Goal: Transaction & Acquisition: Purchase product/service

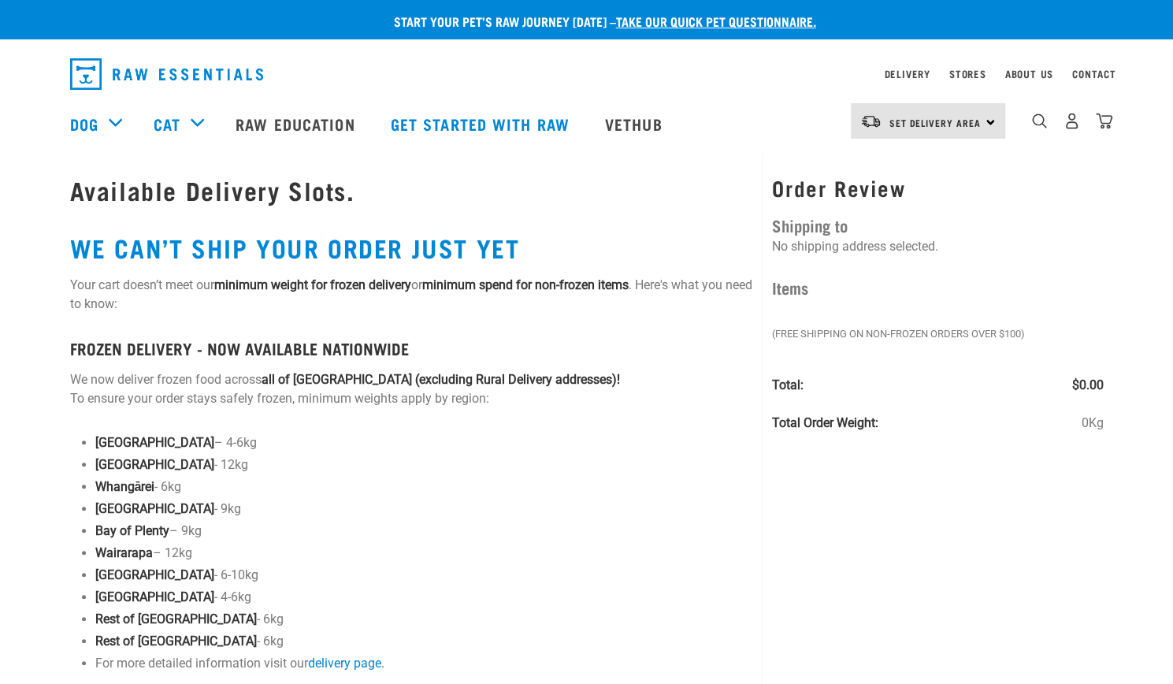
click at [236, 69] on img "dropdown navigation" at bounding box center [166, 74] width 193 height 32
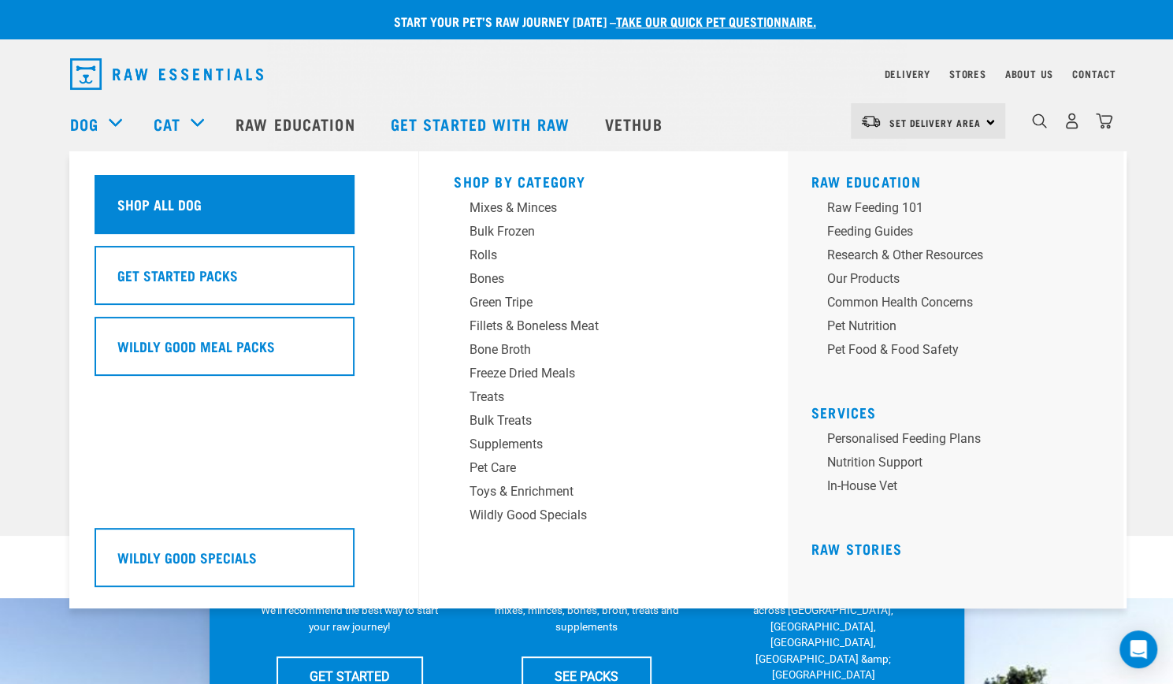
click at [195, 210] on h5 "Shop All Dog" at bounding box center [159, 204] width 84 height 20
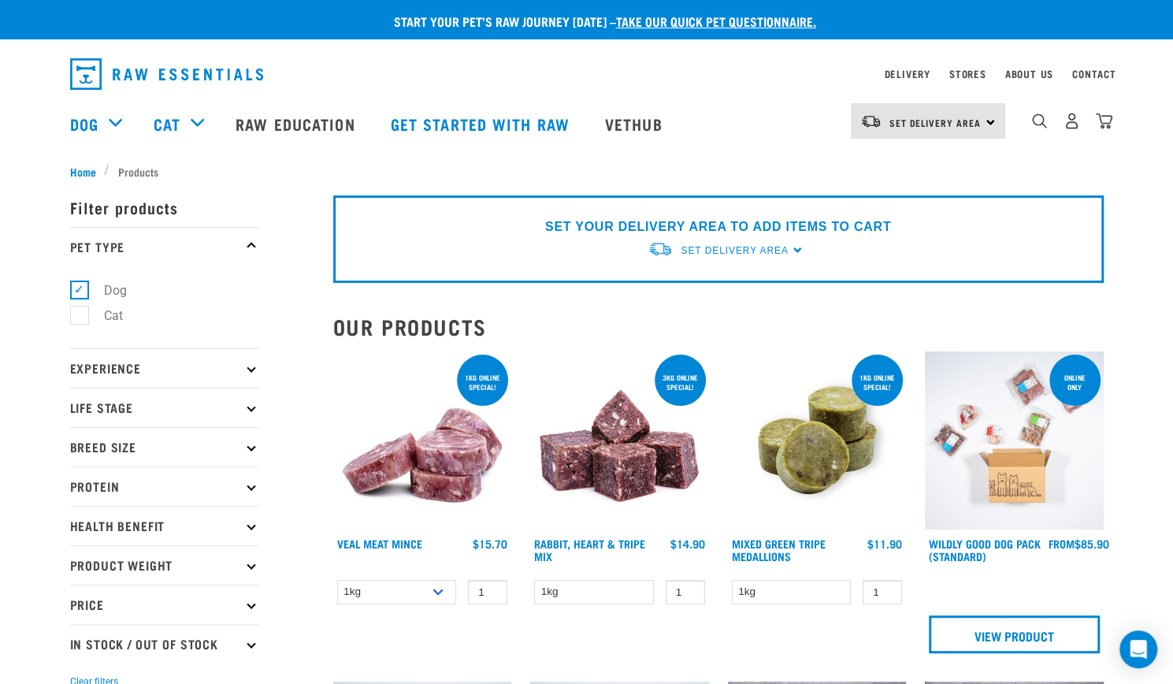
click at [244, 447] on p "Breed Size" at bounding box center [164, 446] width 189 height 39
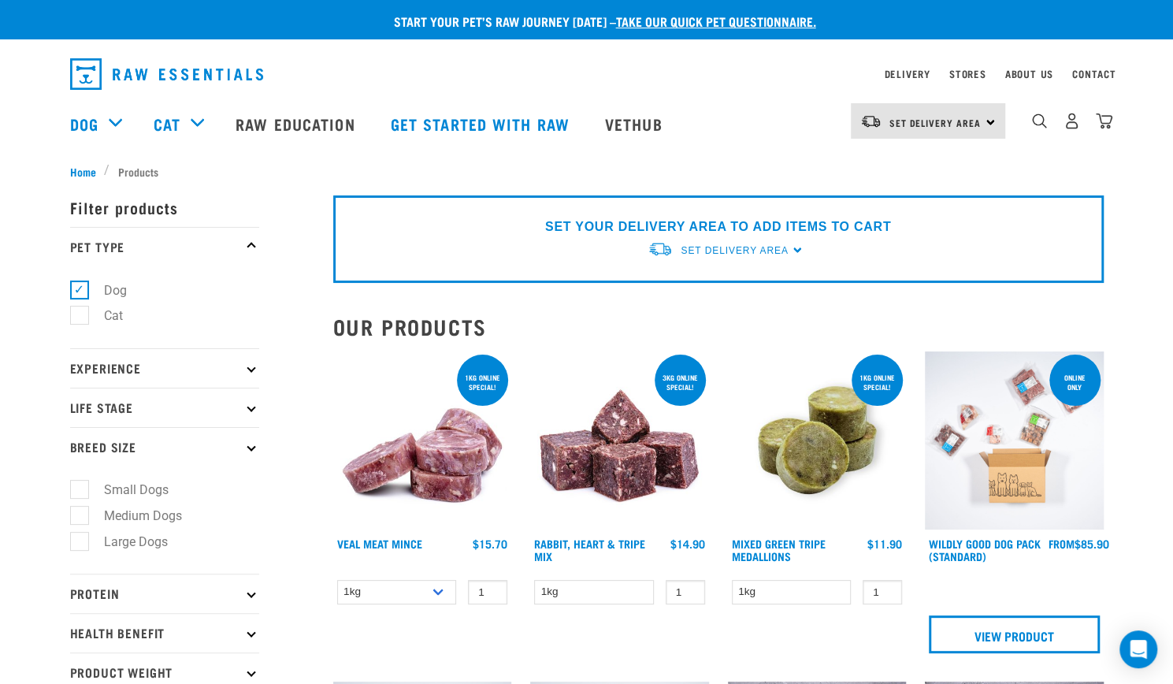
click at [83, 510] on label "Medium Dogs" at bounding box center [133, 516] width 109 height 20
click at [80, 510] on input "Medium Dogs" at bounding box center [75, 512] width 10 height 10
checkbox input "true"
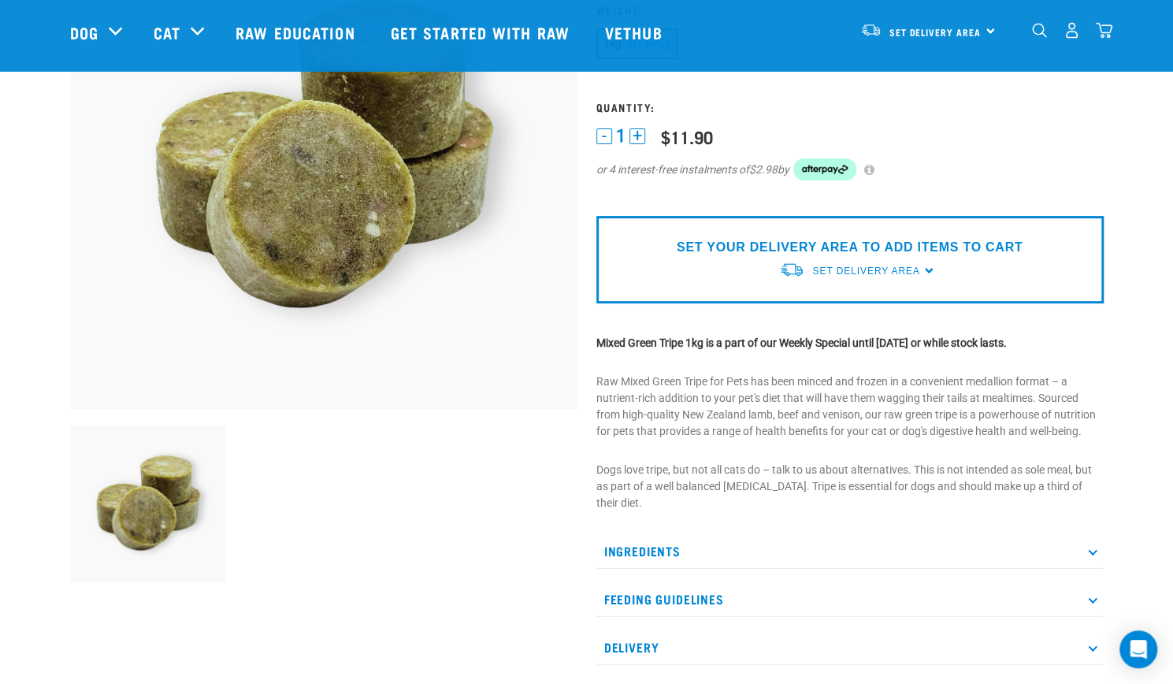
scroll to position [215, 0]
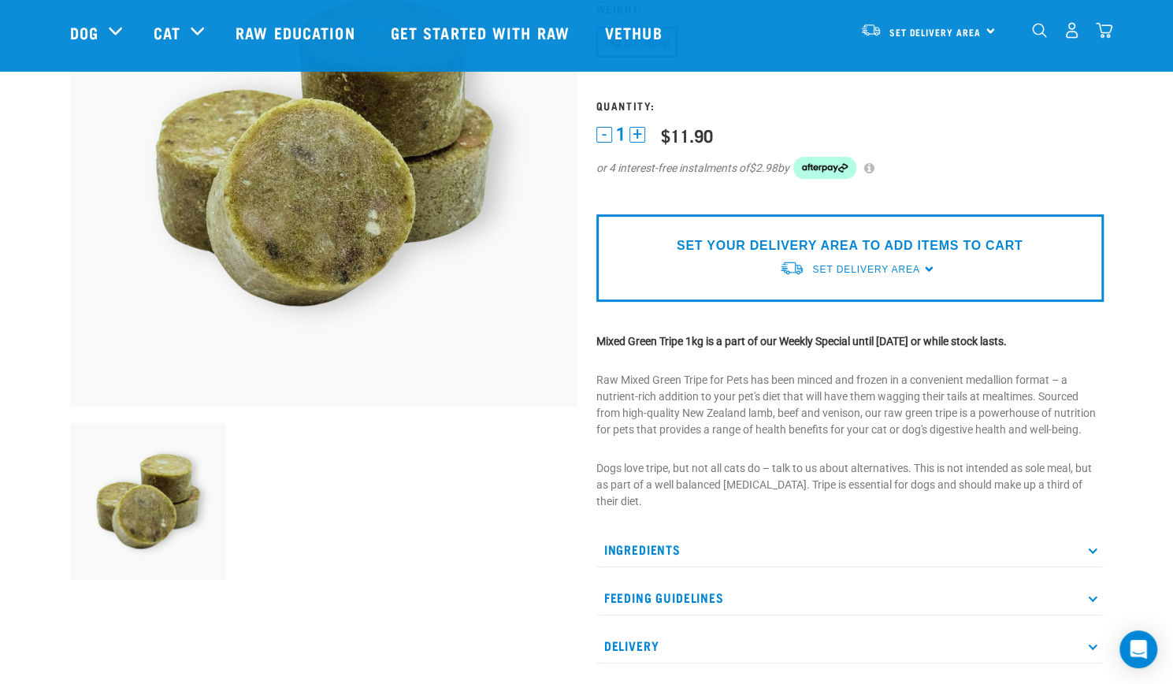
click at [1094, 596] on icon at bounding box center [1092, 596] width 9 height 9
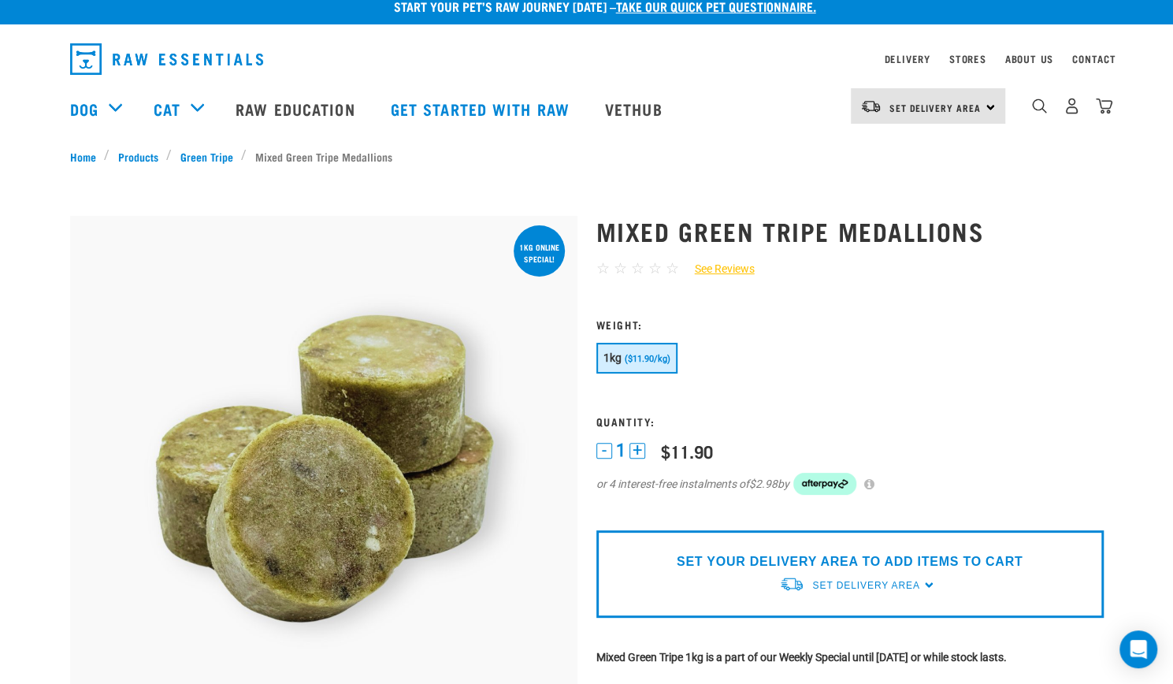
scroll to position [0, 0]
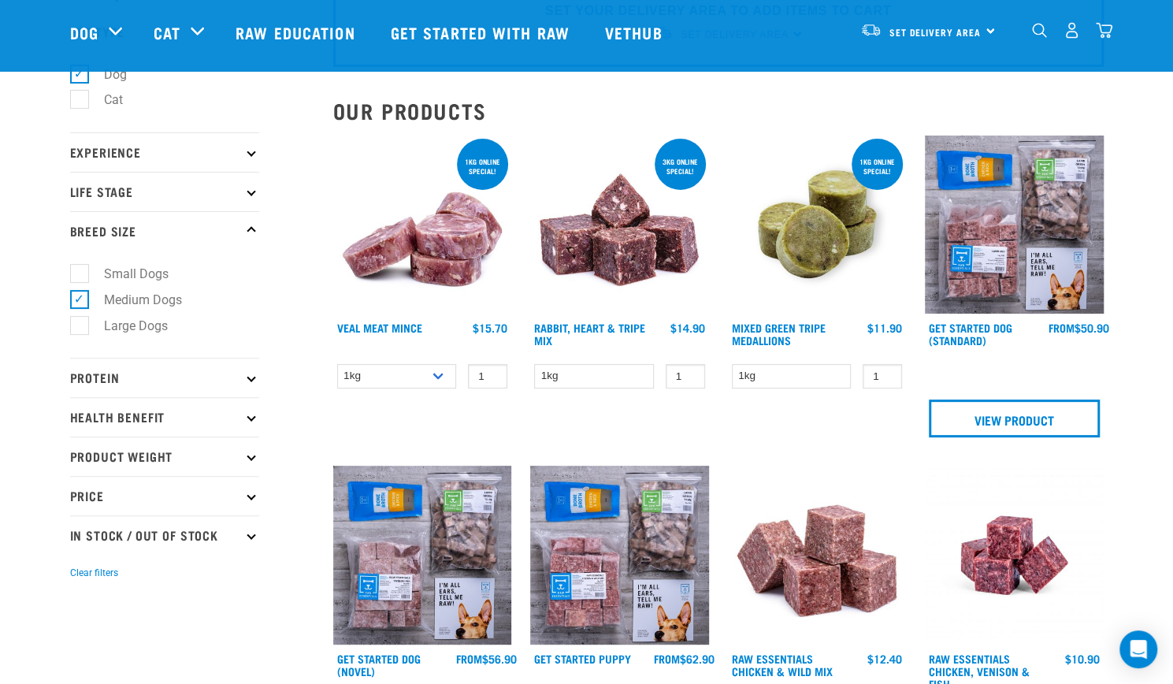
scroll to position [99, 0]
click at [810, 268] on img at bounding box center [817, 225] width 179 height 179
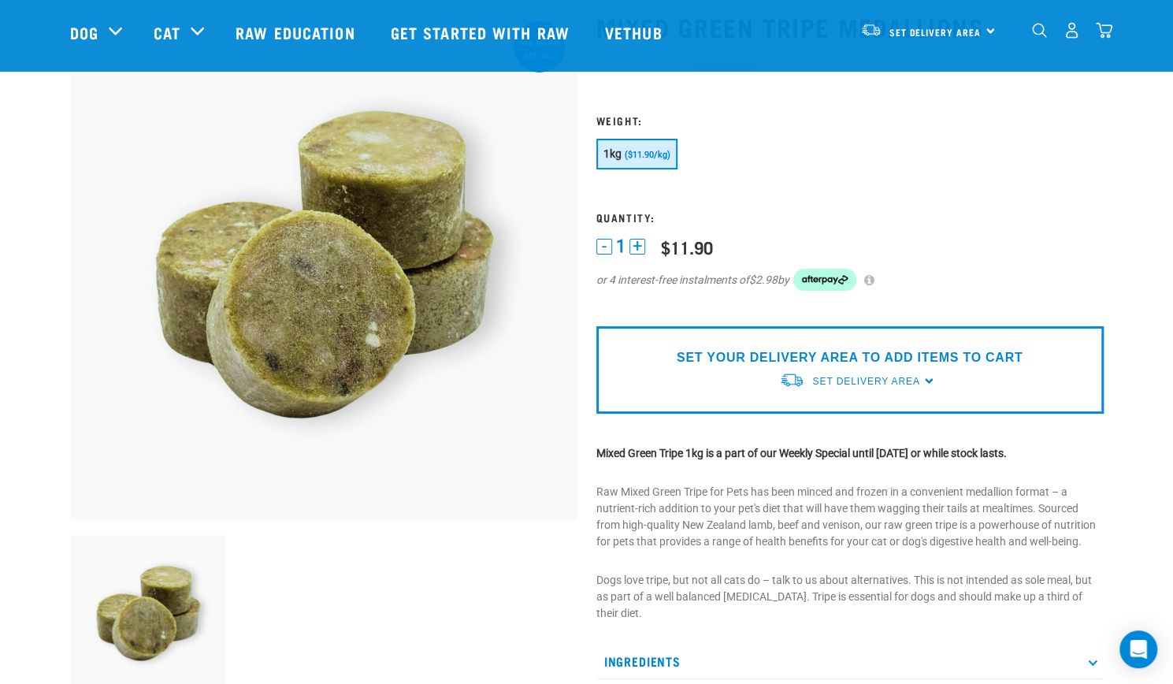
scroll to position [104, 0]
click at [922, 379] on div "SET YOUR DELIVERY AREA TO ADD ITEMS TO CART Set Delivery Area [GEOGRAPHIC_DATA]…" at bounding box center [849, 368] width 507 height 87
click at [929, 379] on div "SET YOUR DELIVERY AREA TO ADD ITEMS TO CART Set Delivery Area [GEOGRAPHIC_DATA]…" at bounding box center [849, 368] width 507 height 87
click at [844, 387] on link "Set Delivery Area" at bounding box center [865, 380] width 107 height 14
click at [823, 421] on link "[GEOGRAPHIC_DATA]" at bounding box center [857, 417] width 157 height 26
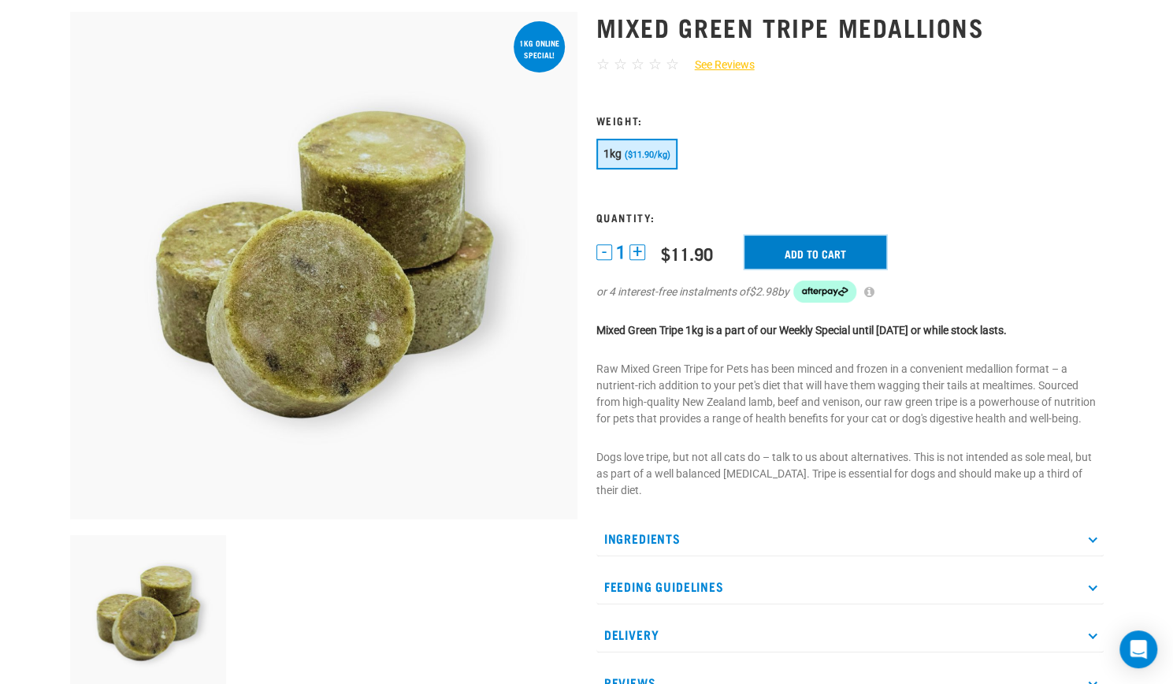
click at [813, 256] on input "Add to cart" at bounding box center [815, 252] width 142 height 33
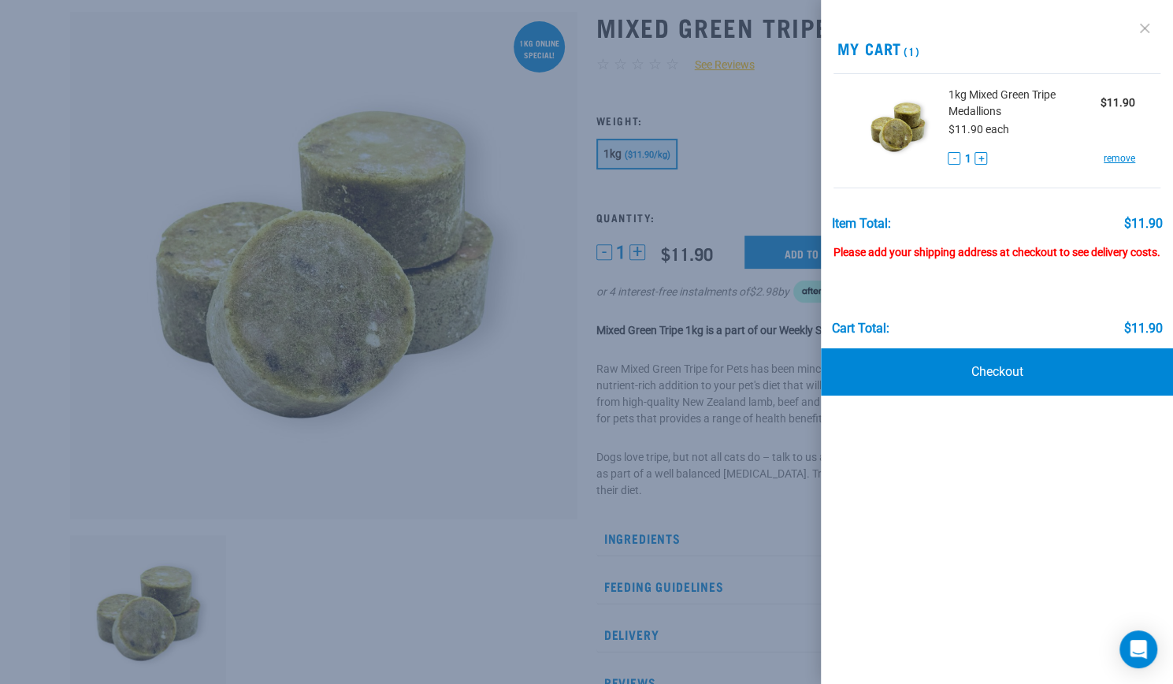
click at [1140, 31] on link at bounding box center [1144, 28] width 25 height 25
click at [1147, 34] on link at bounding box center [1144, 28] width 25 height 25
click at [734, 202] on div at bounding box center [586, 342] width 1173 height 684
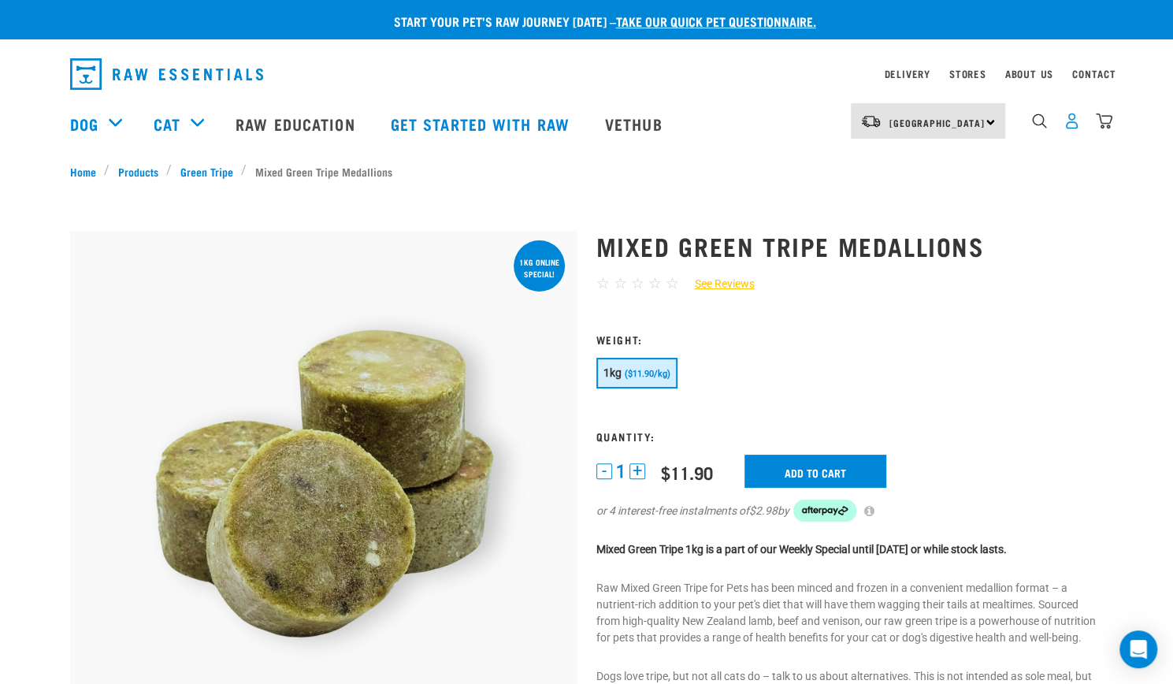
click at [1069, 129] on img "dropdown navigation" at bounding box center [1071, 121] width 17 height 17
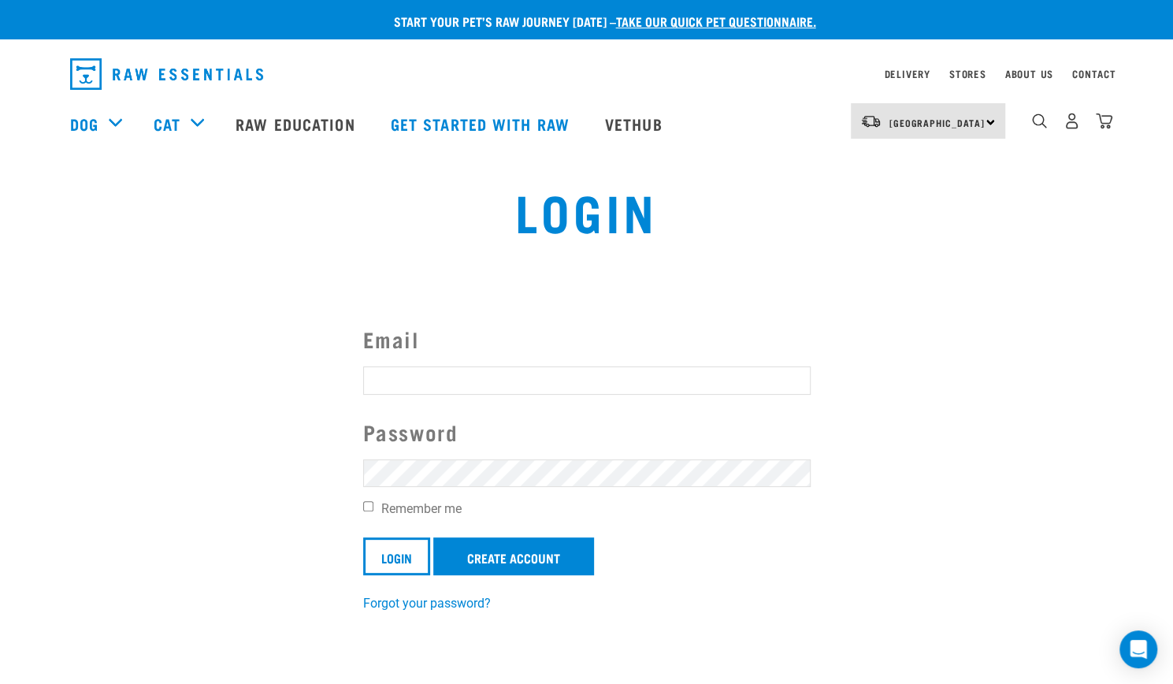
type input "[EMAIL_ADDRESS][DOMAIN_NAME]"
click at [364, 507] on input "Remember me" at bounding box center [368, 506] width 10 height 10
checkbox input "true"
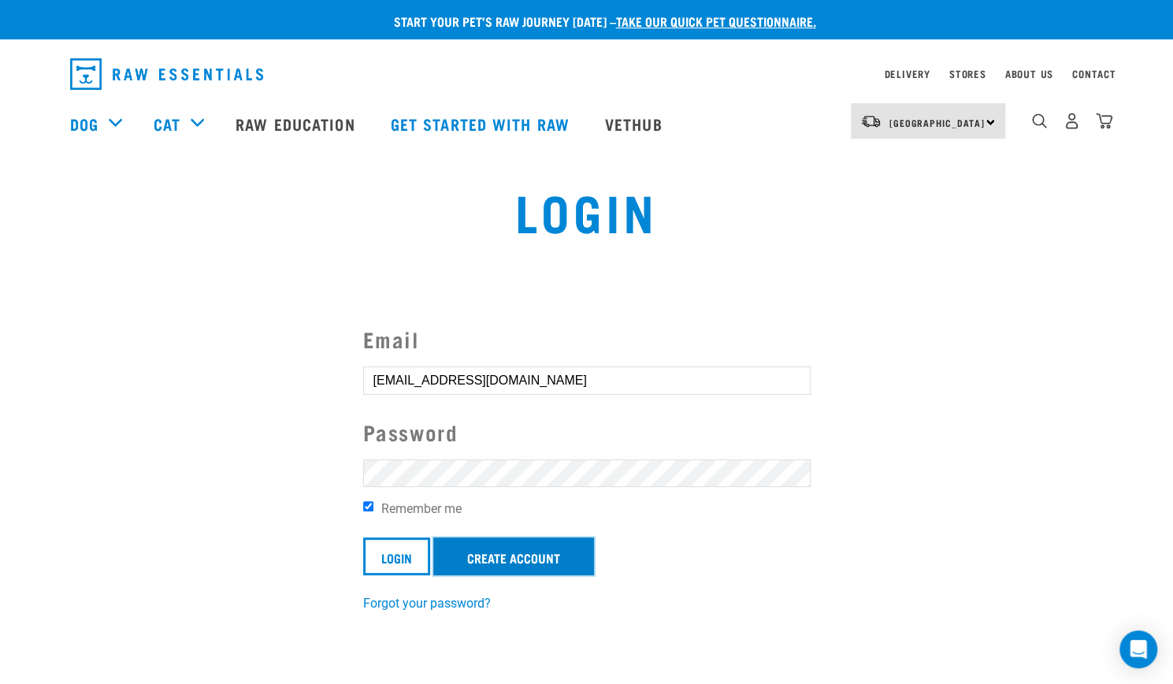
click at [491, 552] on link "Create Account" at bounding box center [513, 556] width 161 height 38
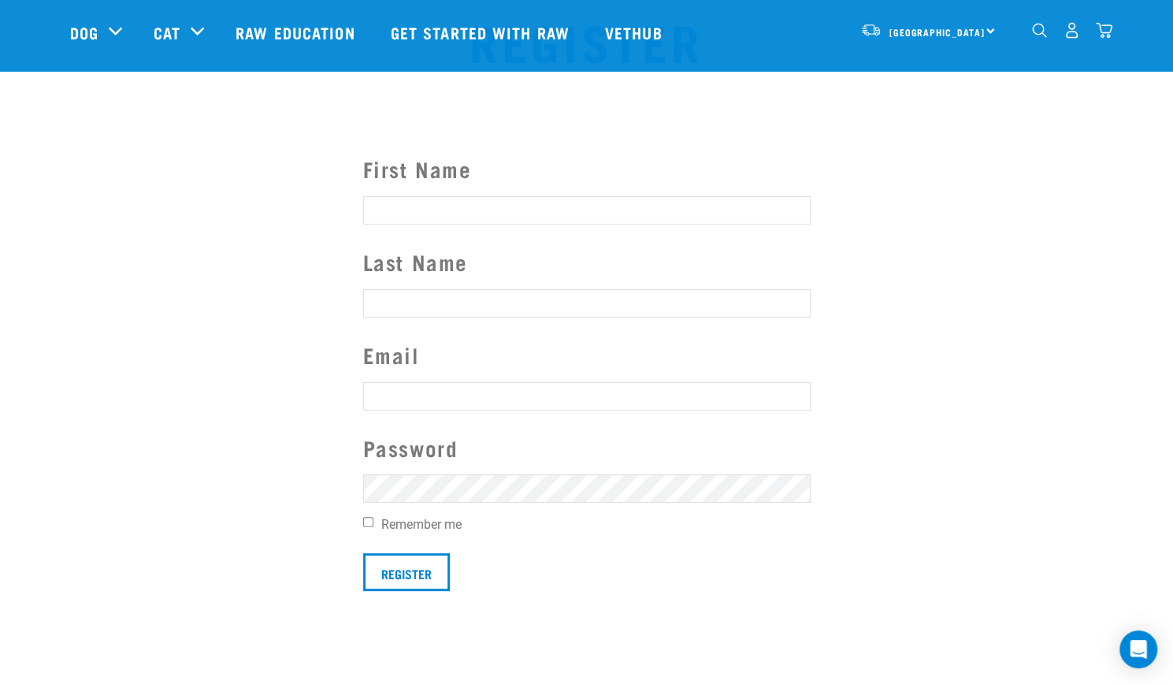
scroll to position [55, 0]
type input "[EMAIL_ADDRESS][DOMAIN_NAME]"
click at [553, 212] on input "First Name" at bounding box center [586, 209] width 447 height 28
type input "Sam"
type input "Greensted"
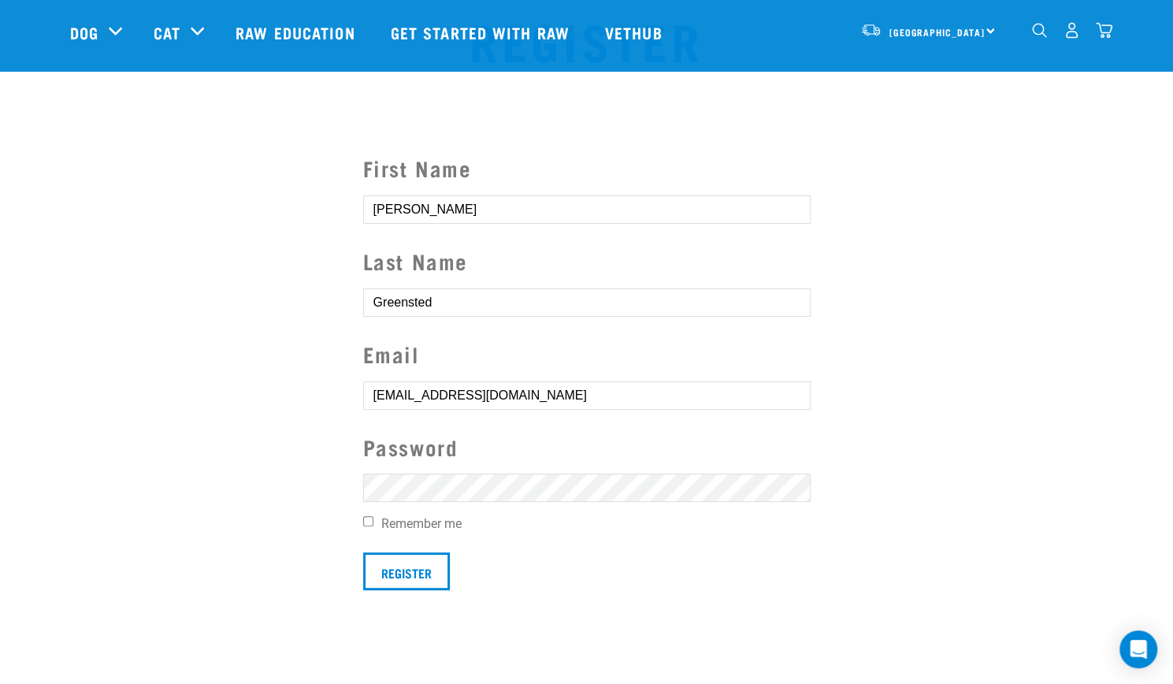
click at [369, 517] on input "Remember me" at bounding box center [368, 521] width 10 height 10
checkbox input "true"
click at [395, 569] on input "Register" at bounding box center [406, 571] width 87 height 38
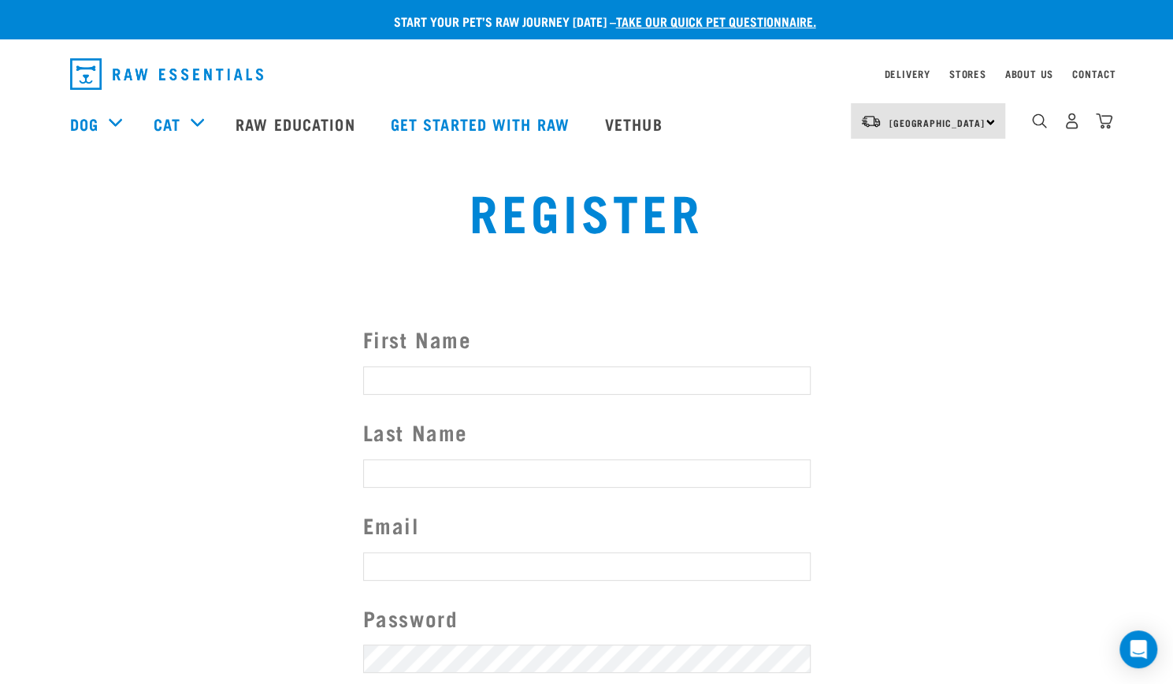
type input "[EMAIL_ADDRESS][DOMAIN_NAME]"
click at [30, 321] on button "delete" at bounding box center [22, 314] width 16 height 16
click at [1075, 128] on img "dropdown navigation" at bounding box center [1071, 121] width 17 height 17
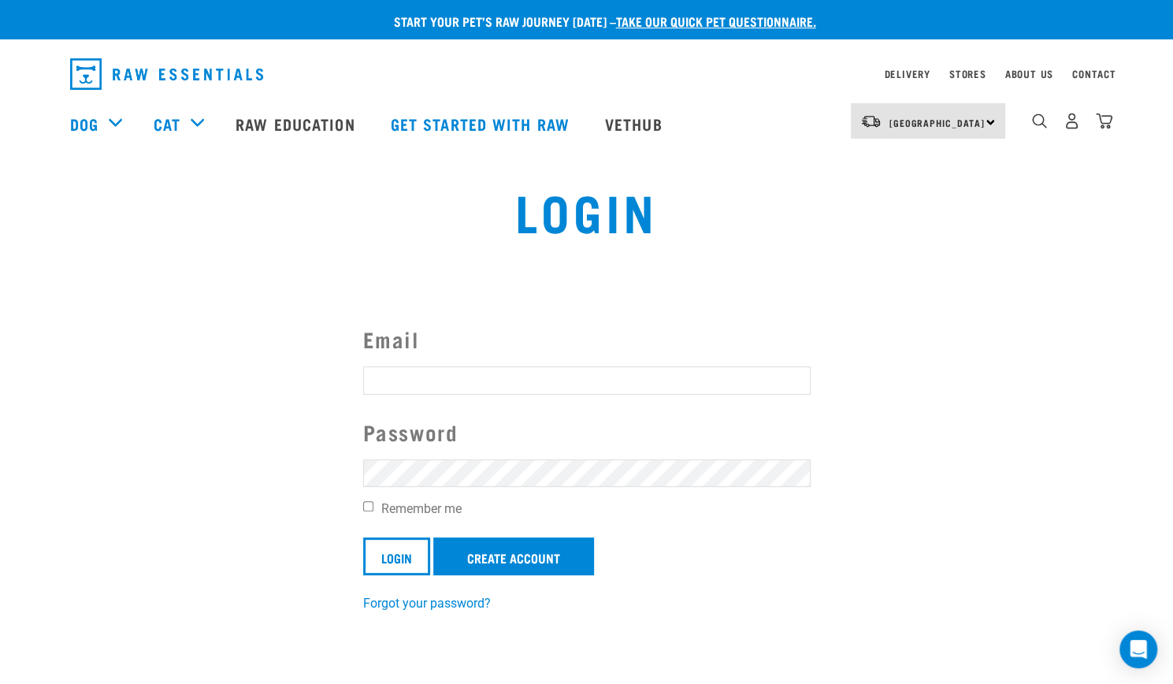
type input "[EMAIL_ADDRESS][DOMAIN_NAME]"
click at [367, 503] on input "Remember me" at bounding box center [368, 506] width 10 height 10
checkbox input "true"
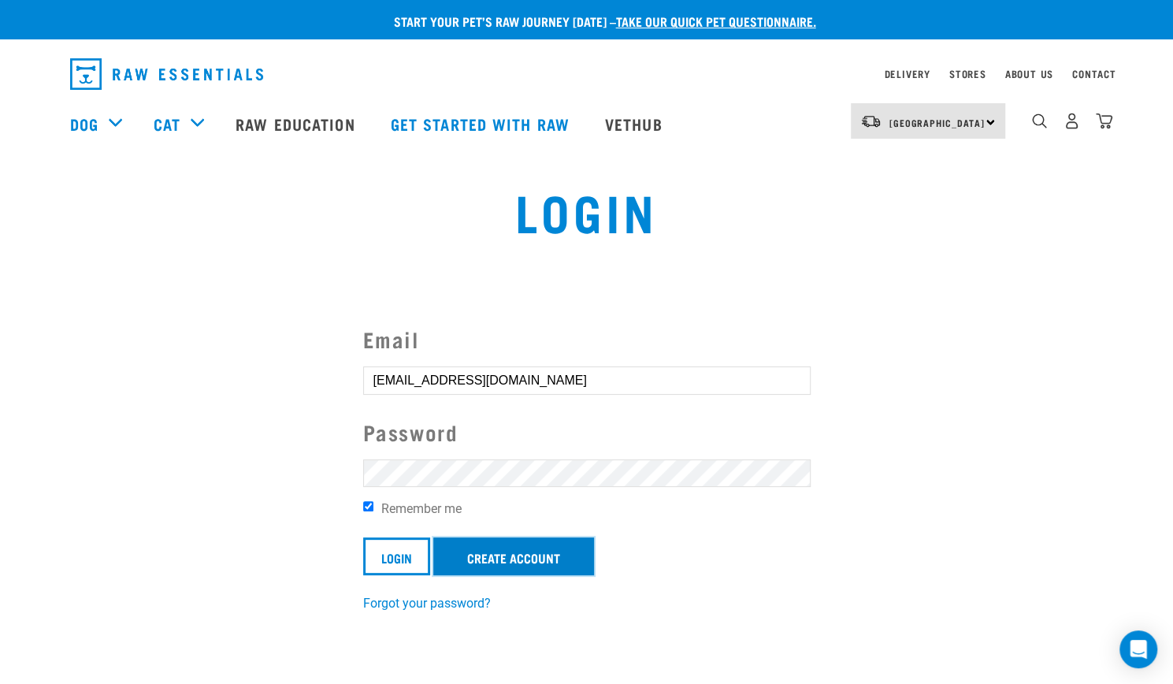
click at [518, 552] on link "Create Account" at bounding box center [513, 556] width 161 height 38
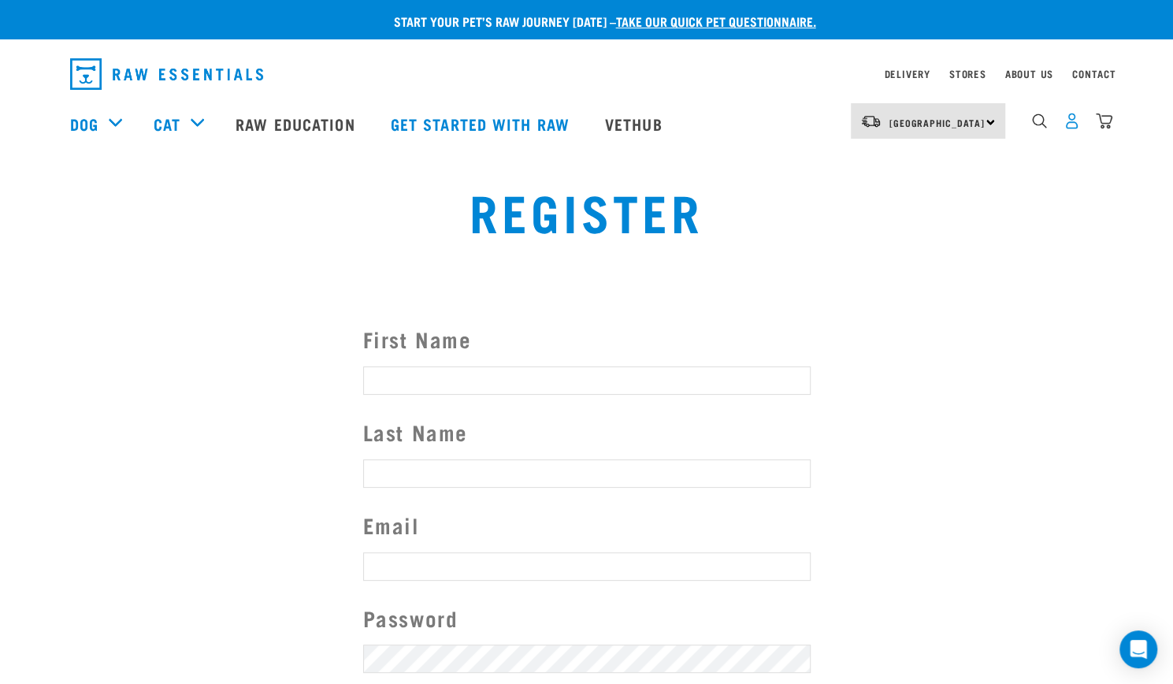
type input "[EMAIL_ADDRESS][DOMAIN_NAME]"
click at [1068, 129] on img "dropdown navigation" at bounding box center [1071, 121] width 17 height 17
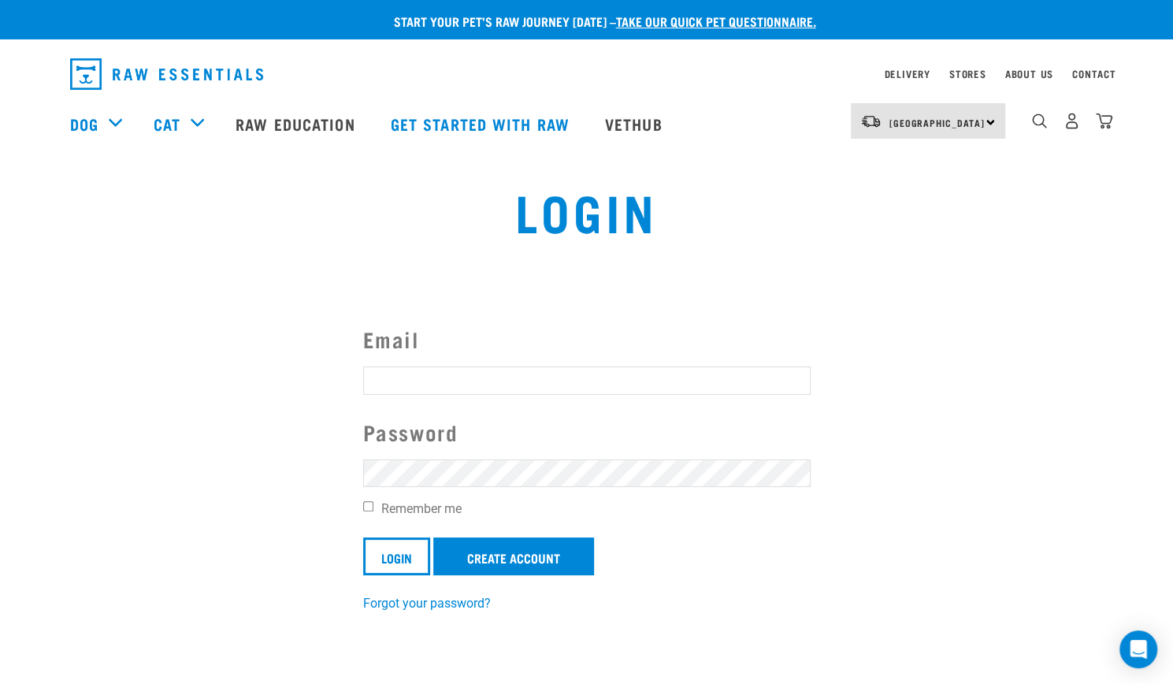
type input "samgreensted@gmail.com"
click at [370, 507] on input "Remember me" at bounding box center [368, 506] width 10 height 10
checkbox input "true"
click at [379, 550] on input "Login" at bounding box center [396, 556] width 67 height 38
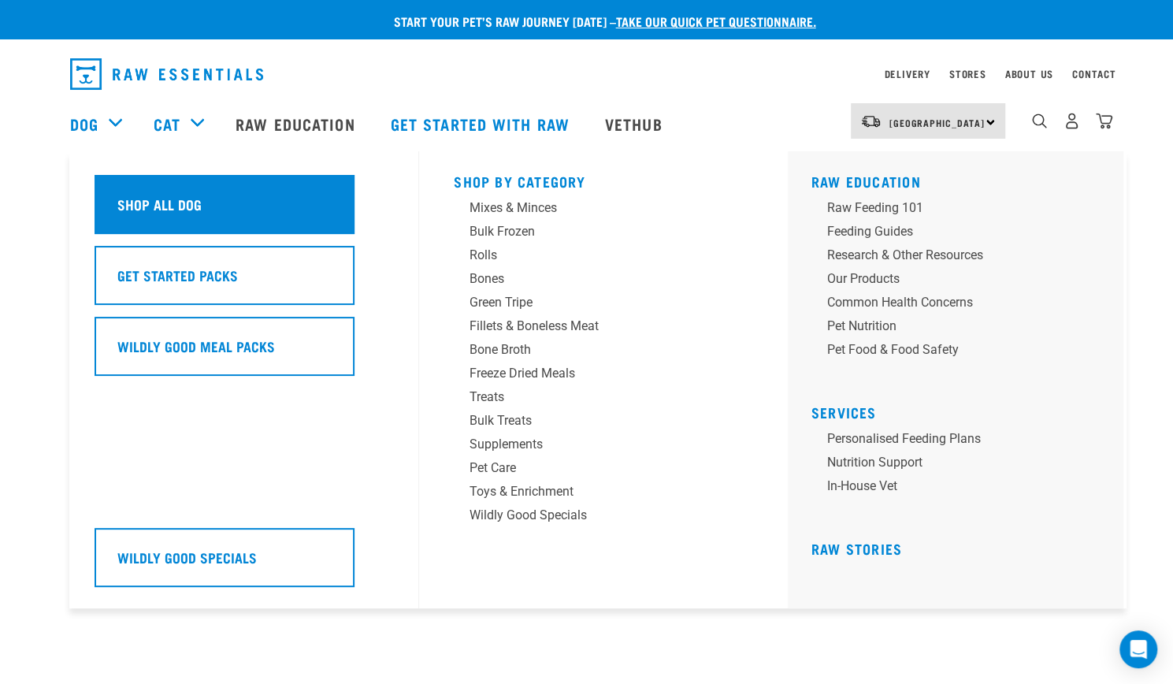
click at [145, 207] on h5 "Shop All Dog" at bounding box center [159, 204] width 84 height 20
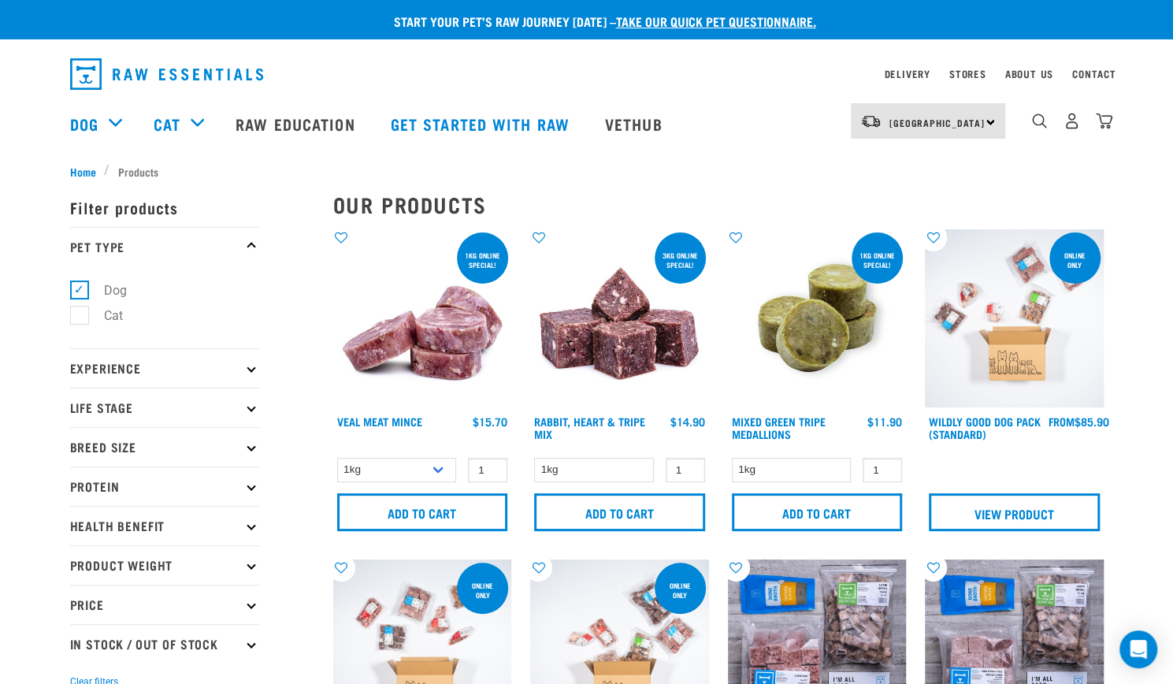
click at [250, 411] on p "Life Stage" at bounding box center [164, 407] width 189 height 39
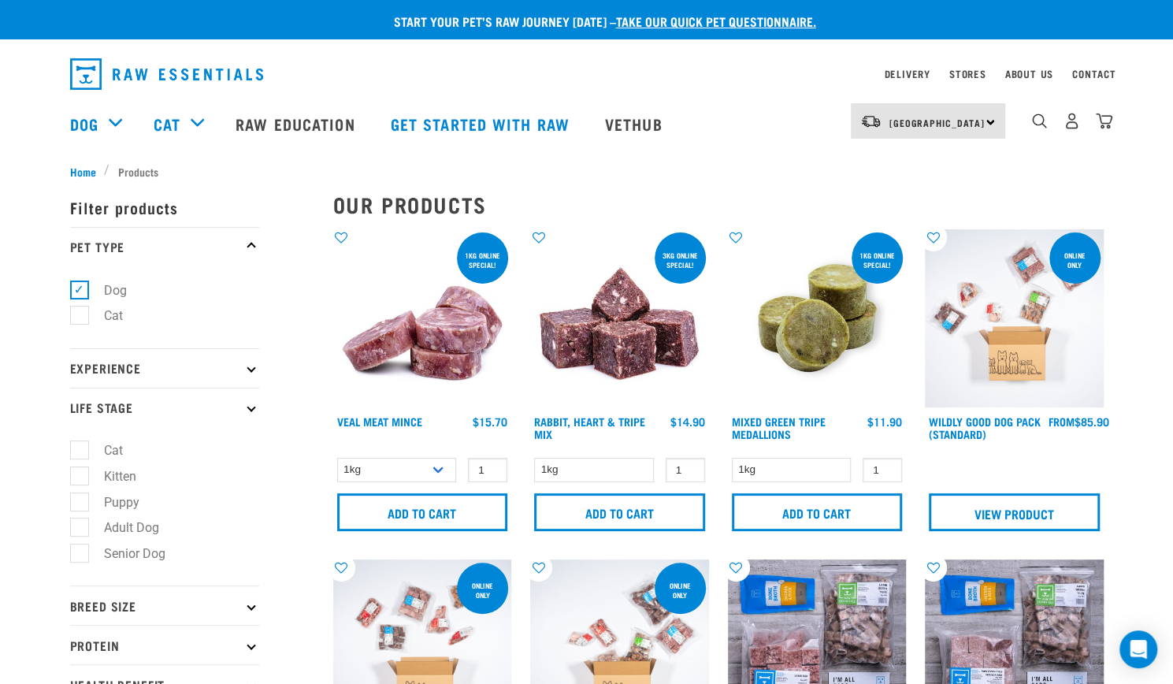
click at [250, 411] on p "Life Stage" at bounding box center [164, 407] width 189 height 39
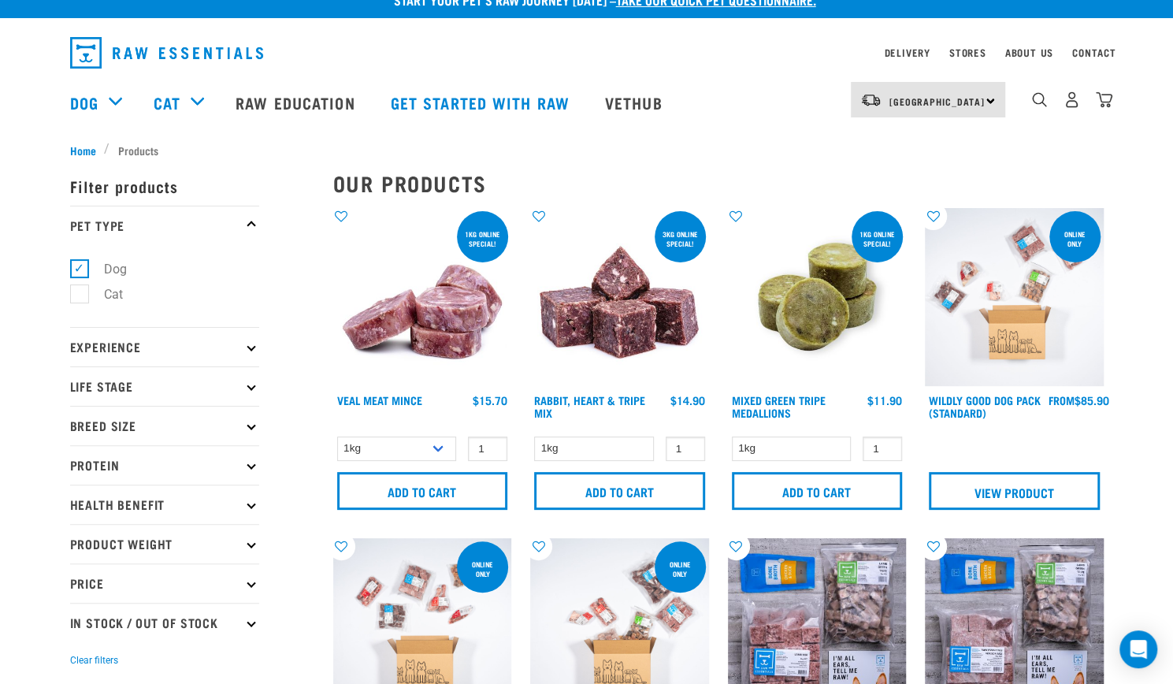
scroll to position [33, 0]
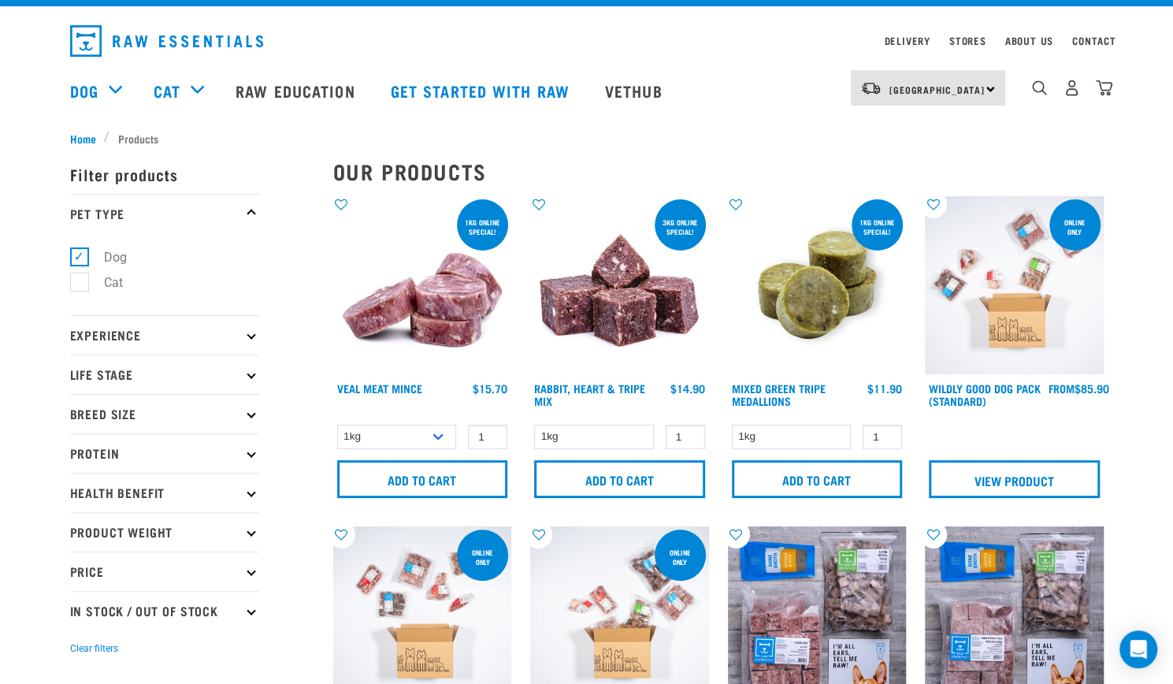
click at [252, 417] on p "Breed Size" at bounding box center [164, 413] width 189 height 39
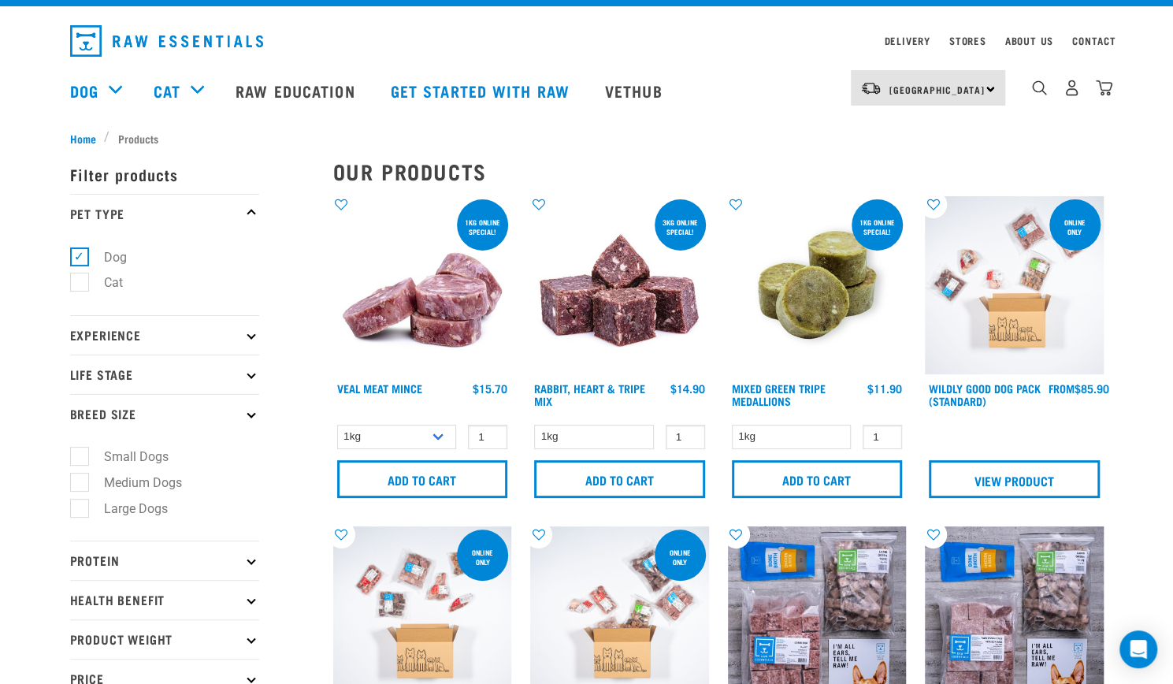
click at [81, 482] on label "Medium Dogs" at bounding box center [133, 483] width 109 height 20
click at [80, 482] on input "Medium Dogs" at bounding box center [75, 479] width 10 height 10
checkbox input "true"
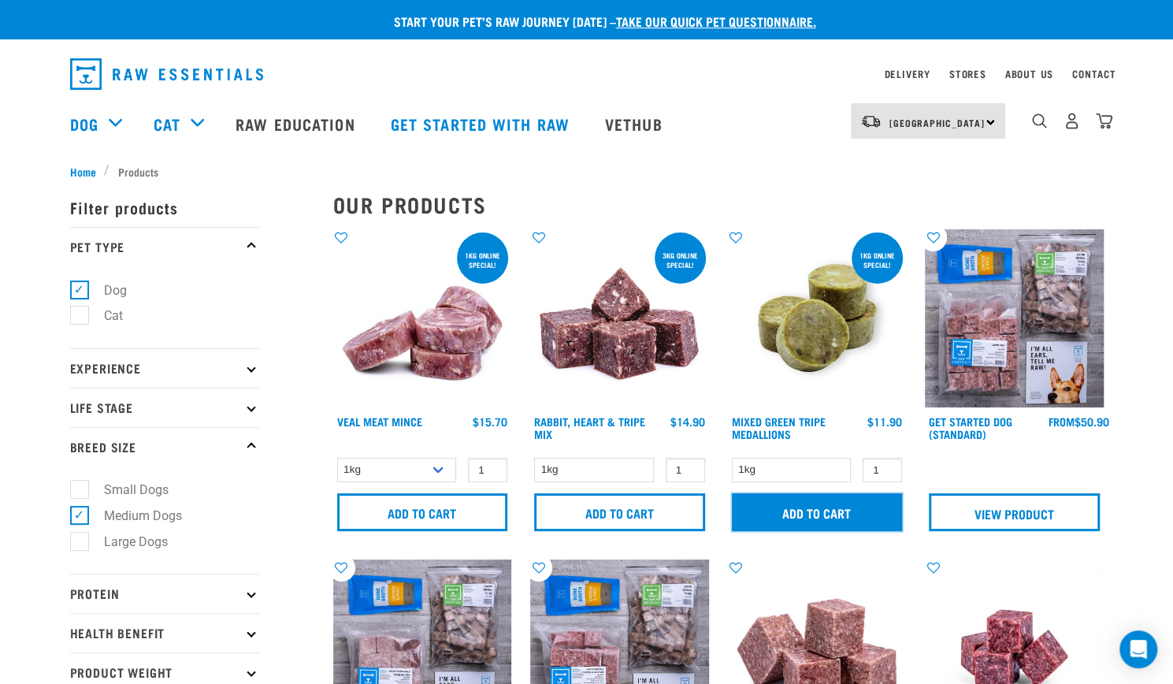
click at [812, 511] on input "Add to cart" at bounding box center [817, 512] width 171 height 38
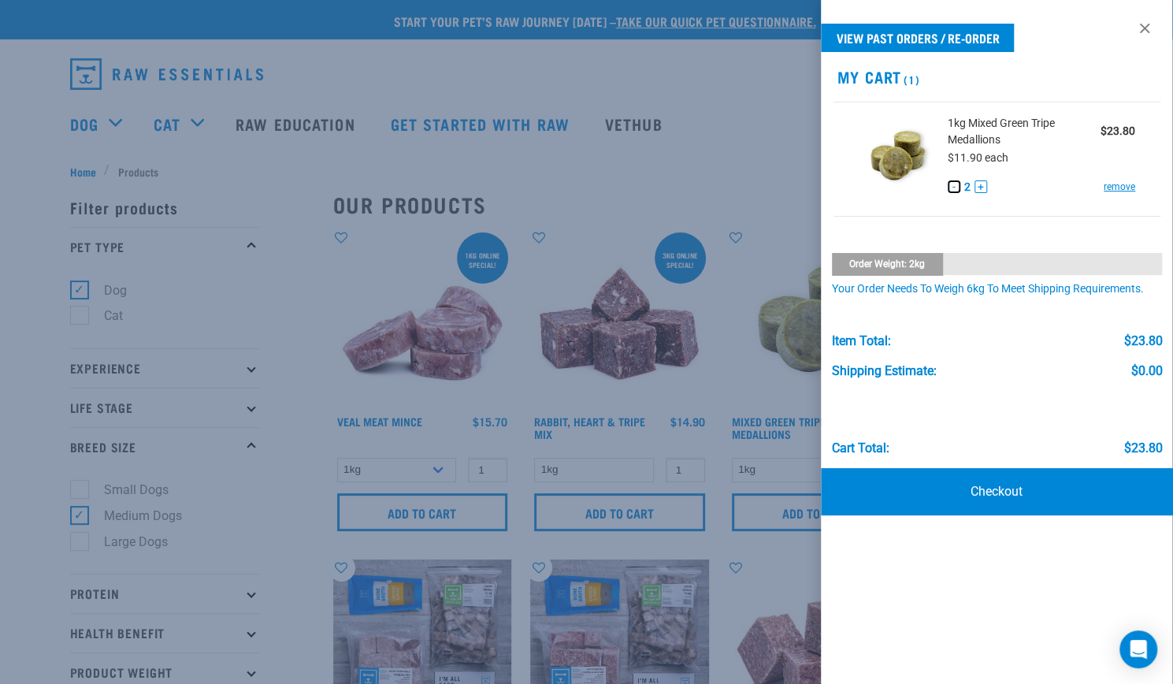
click at [954, 191] on button "-" at bounding box center [954, 186] width 13 height 13
click at [1143, 31] on link at bounding box center [1144, 28] width 25 height 25
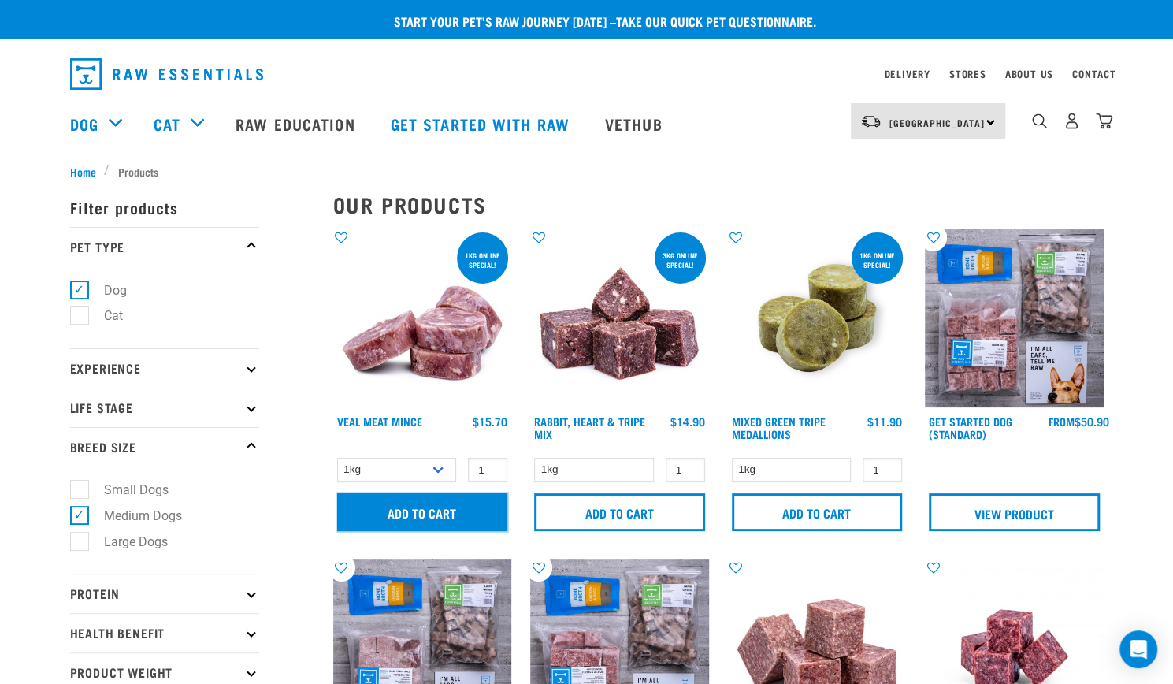
click at [457, 516] on input "Add to cart" at bounding box center [422, 512] width 171 height 38
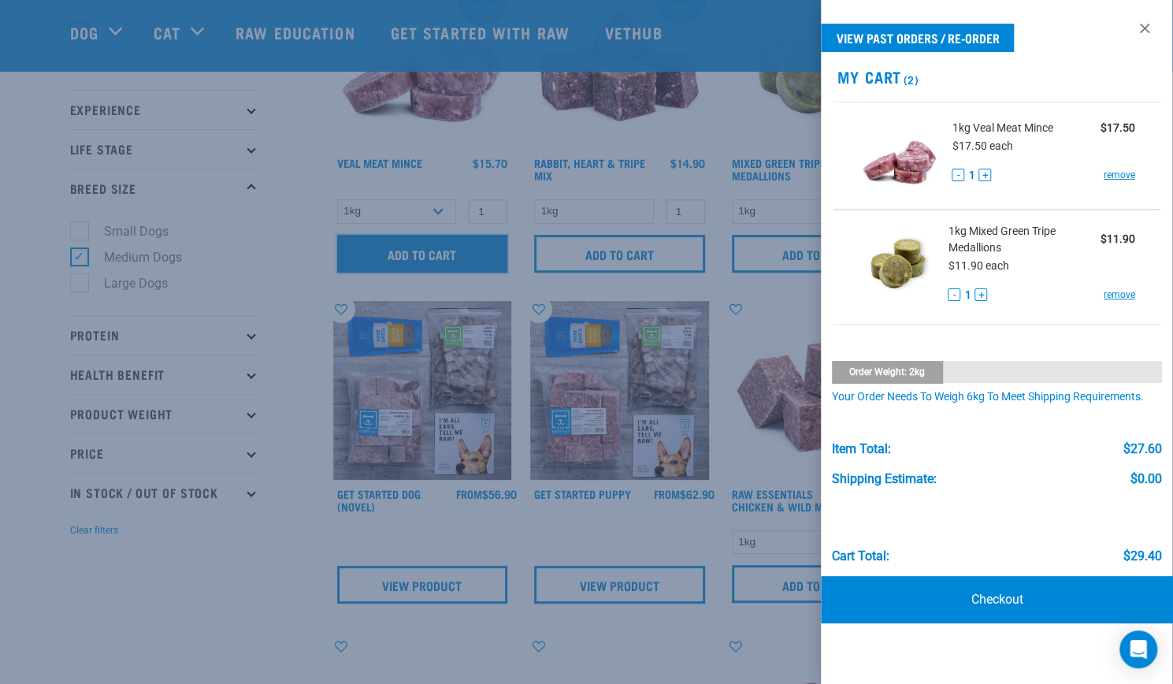
scroll to position [147, 0]
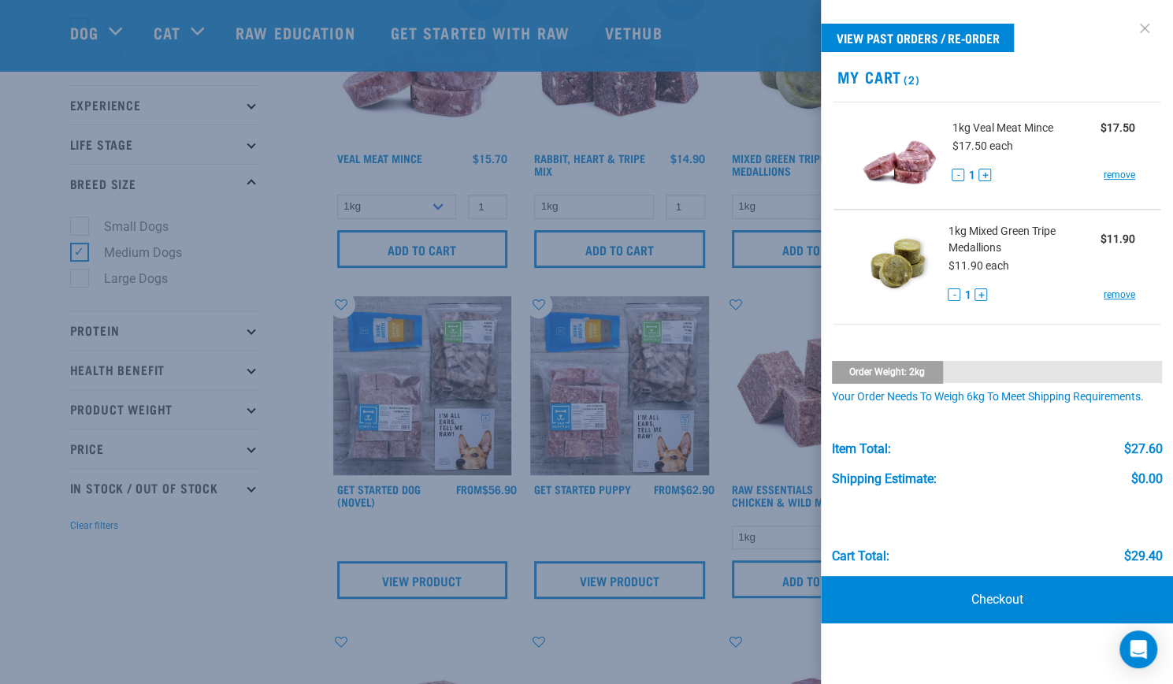
click at [1147, 29] on link at bounding box center [1144, 28] width 25 height 25
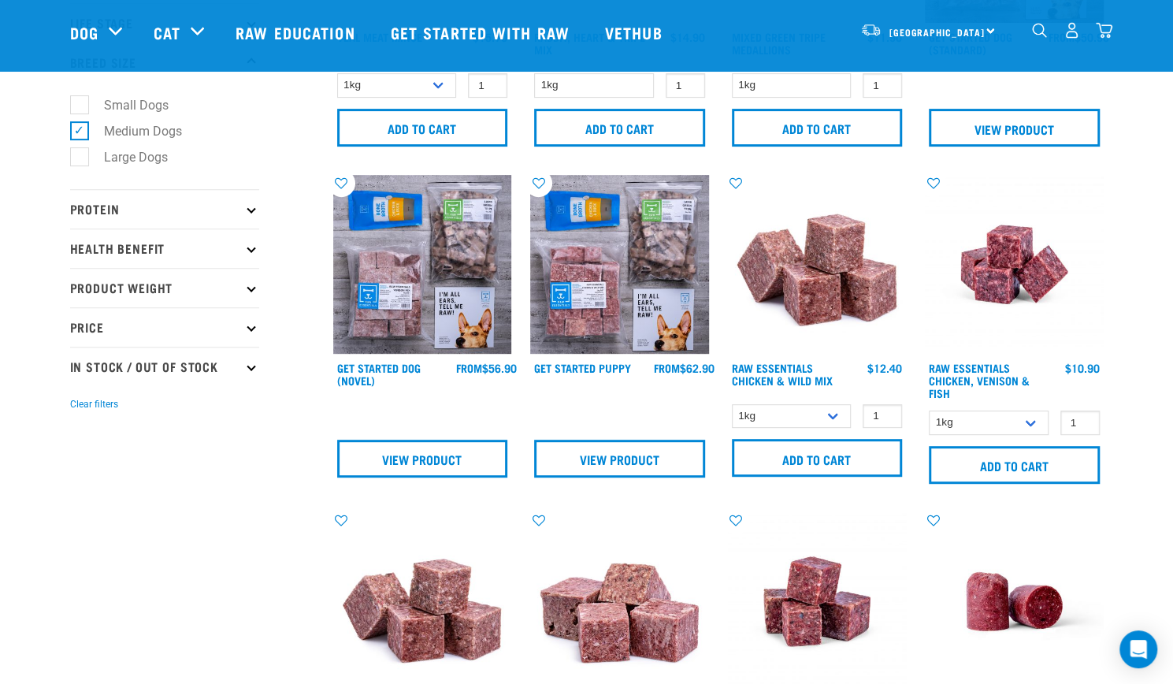
scroll to position [330, 0]
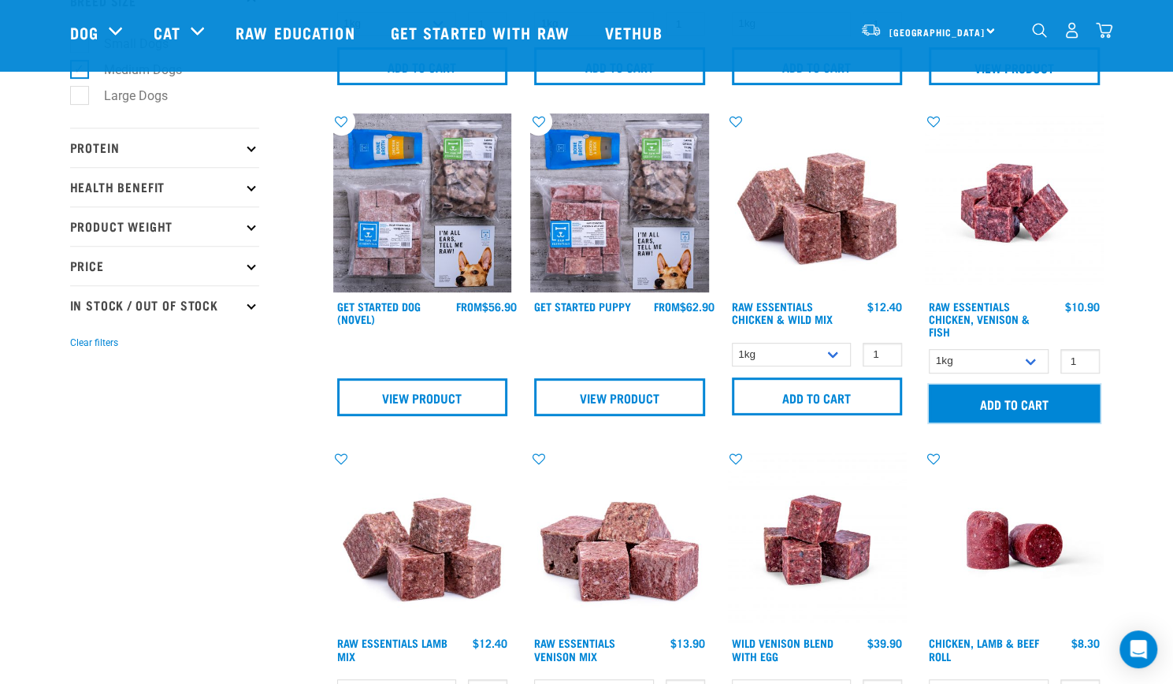
click at [1016, 402] on input "Add to cart" at bounding box center [1014, 403] width 171 height 38
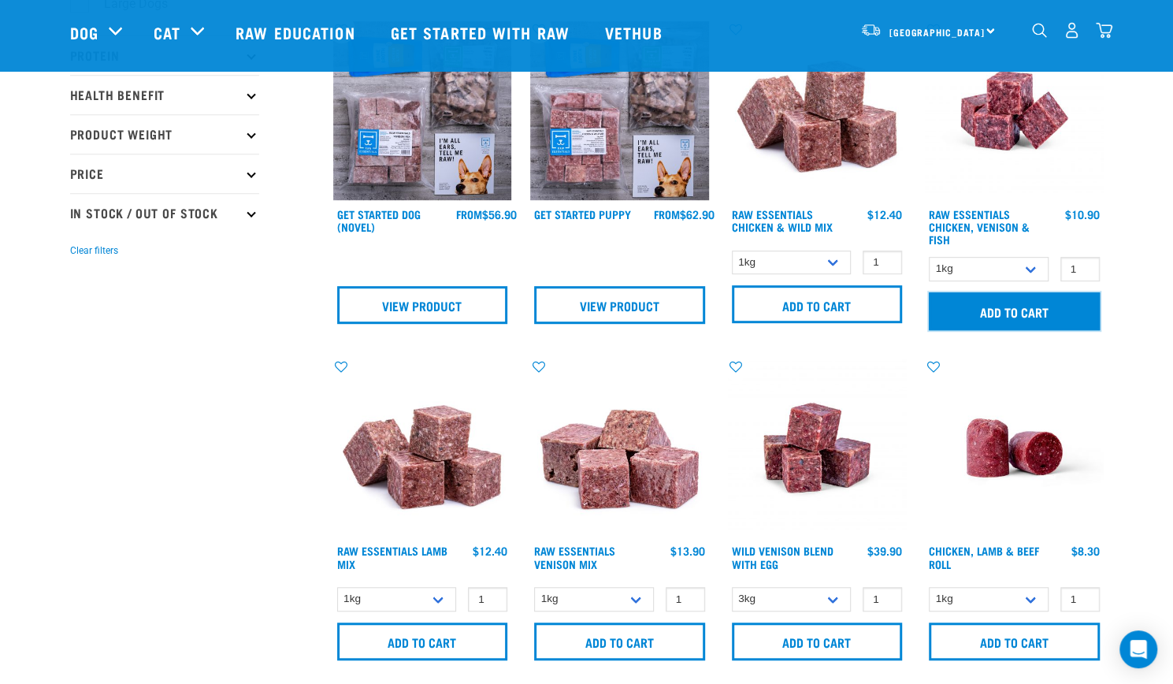
scroll to position [423, 0]
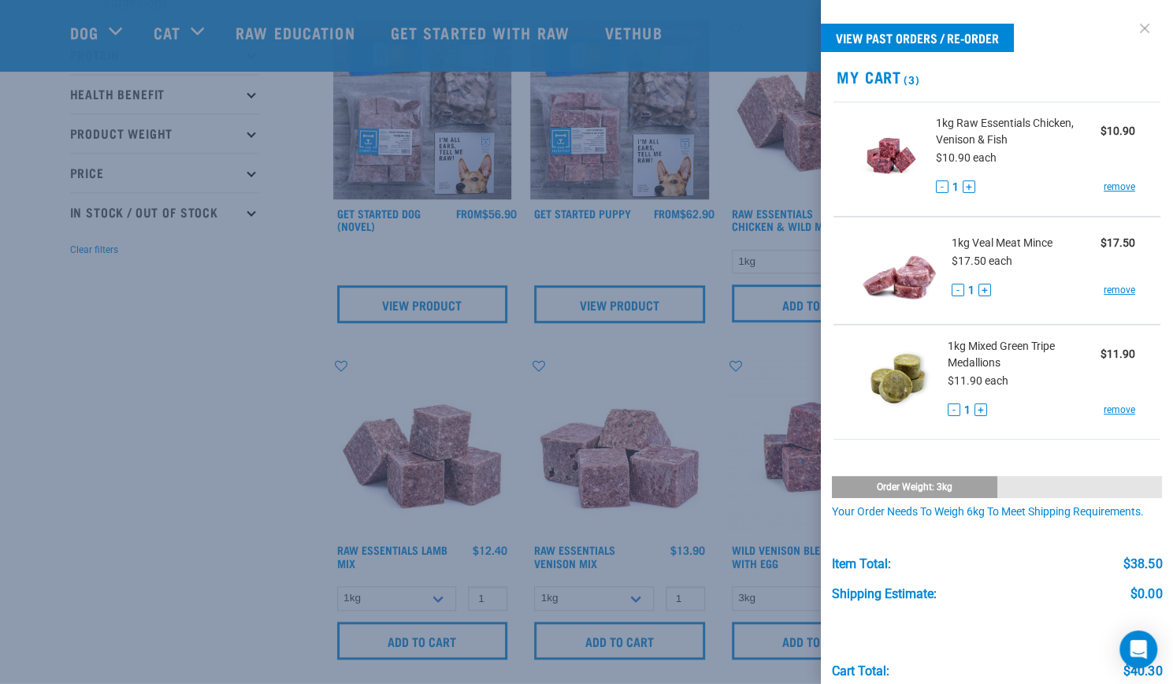
click at [1137, 28] on link at bounding box center [1144, 28] width 25 height 25
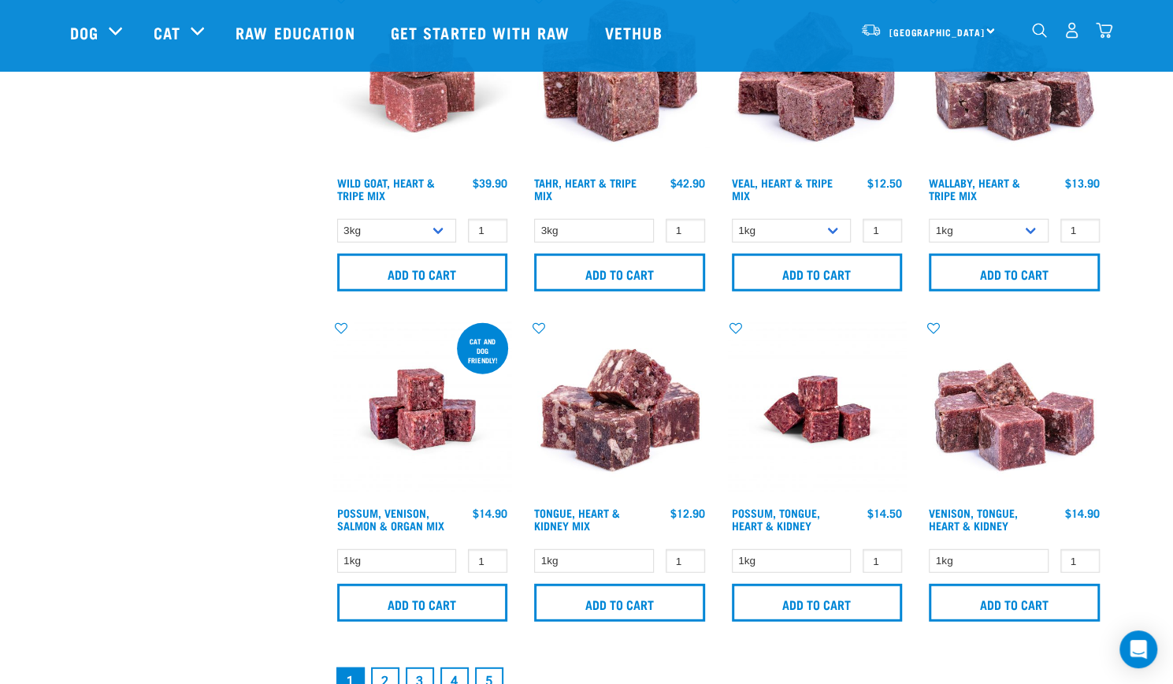
scroll to position [2112, 0]
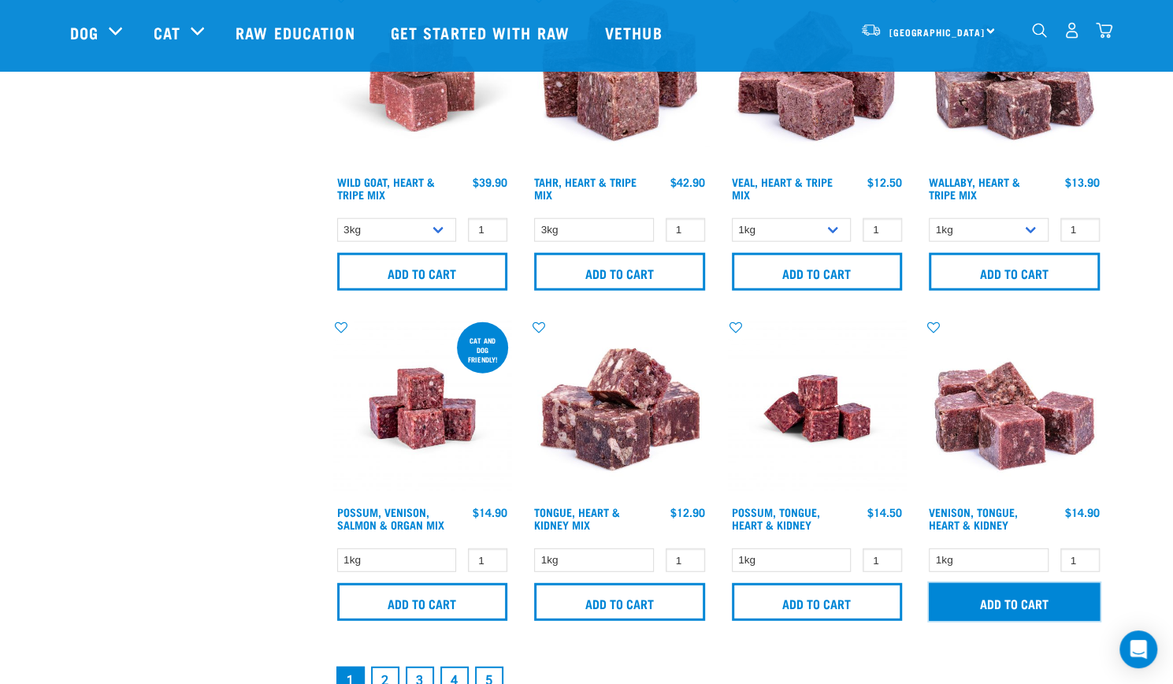
click at [1007, 604] on input "Add to cart" at bounding box center [1014, 602] width 171 height 38
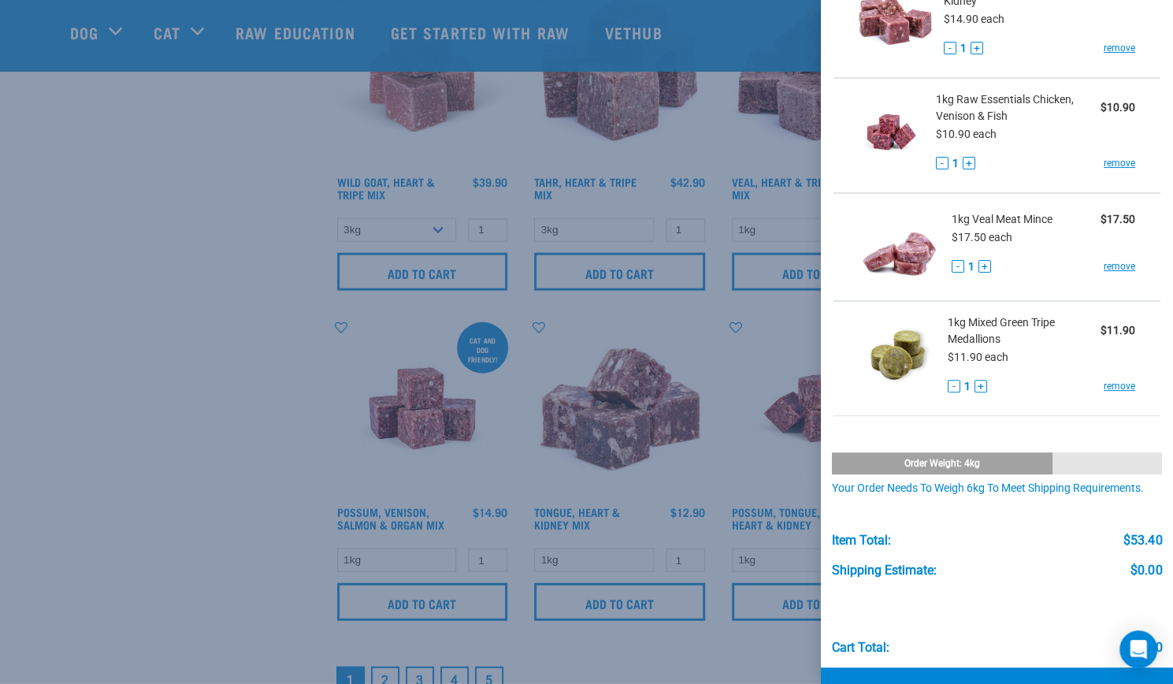
scroll to position [0, 0]
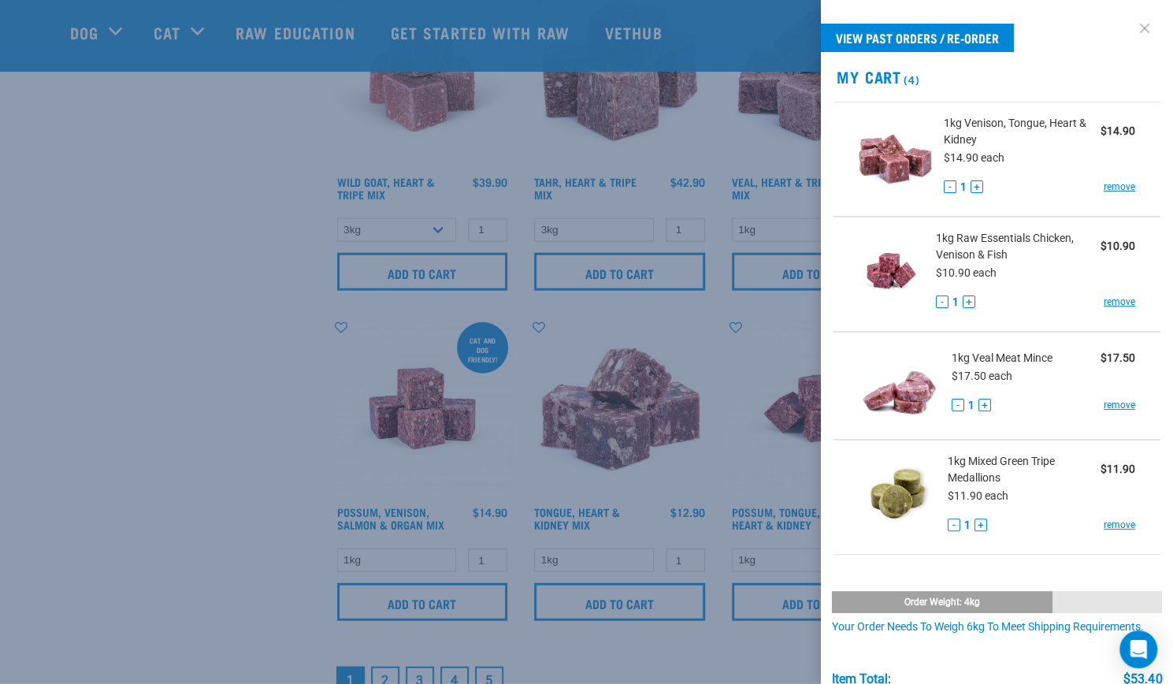
click at [1132, 26] on link at bounding box center [1144, 28] width 25 height 25
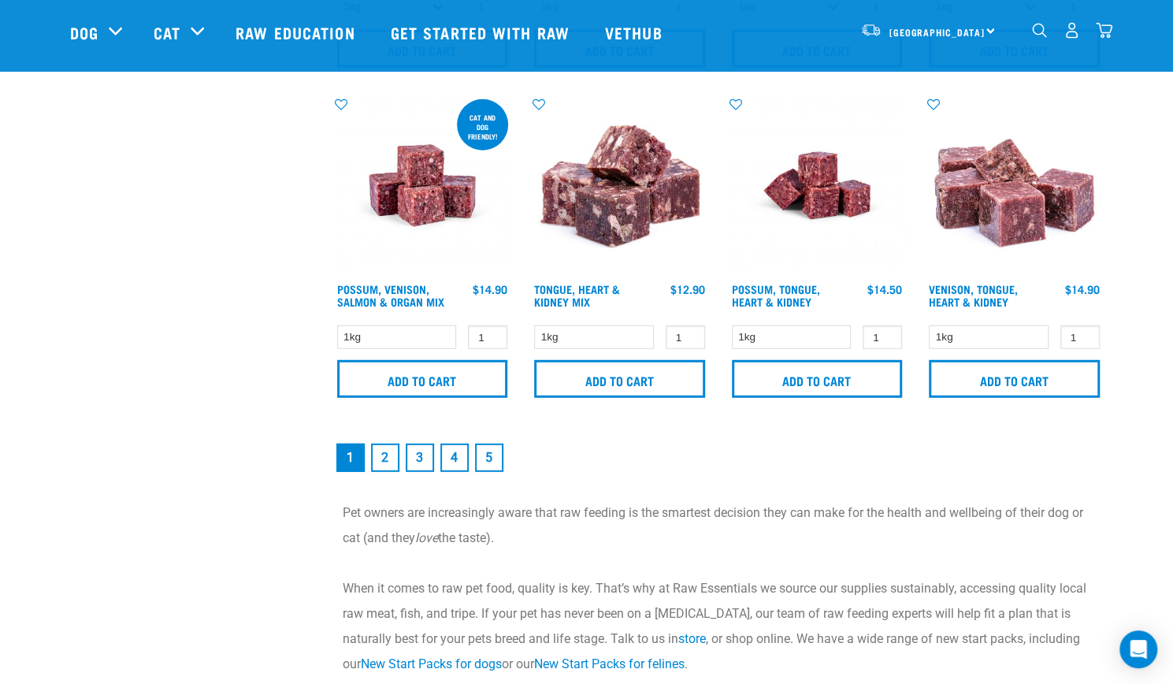
scroll to position [2390, 0]
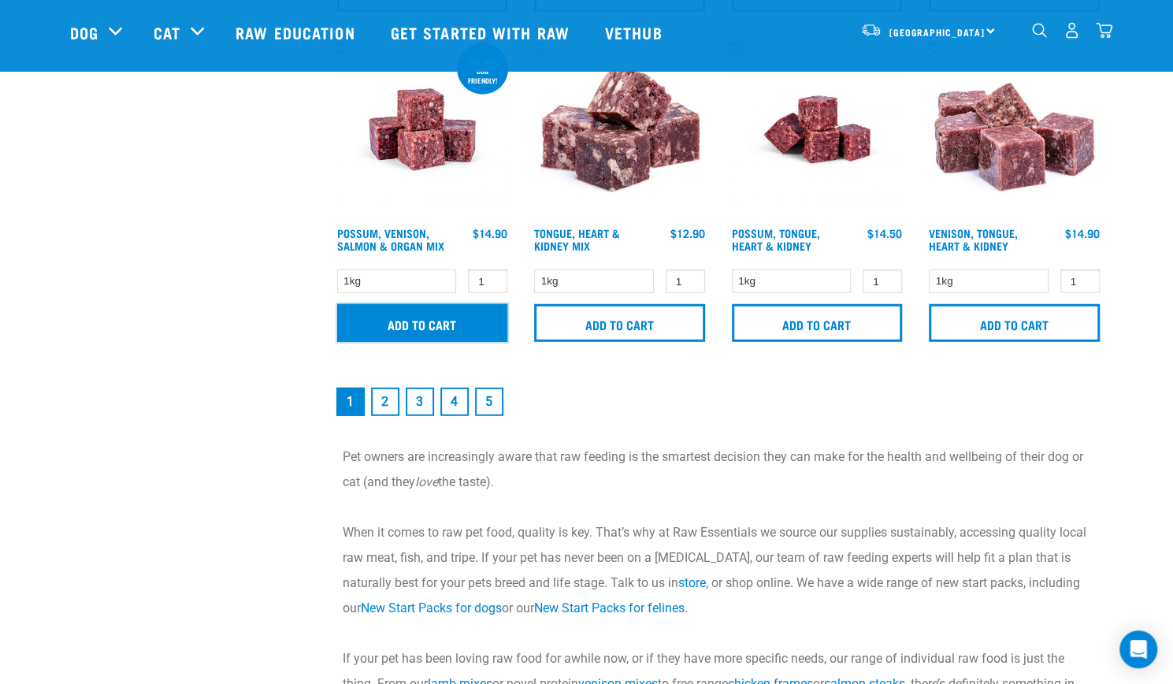
click at [432, 321] on input "Add to cart" at bounding box center [422, 323] width 171 height 38
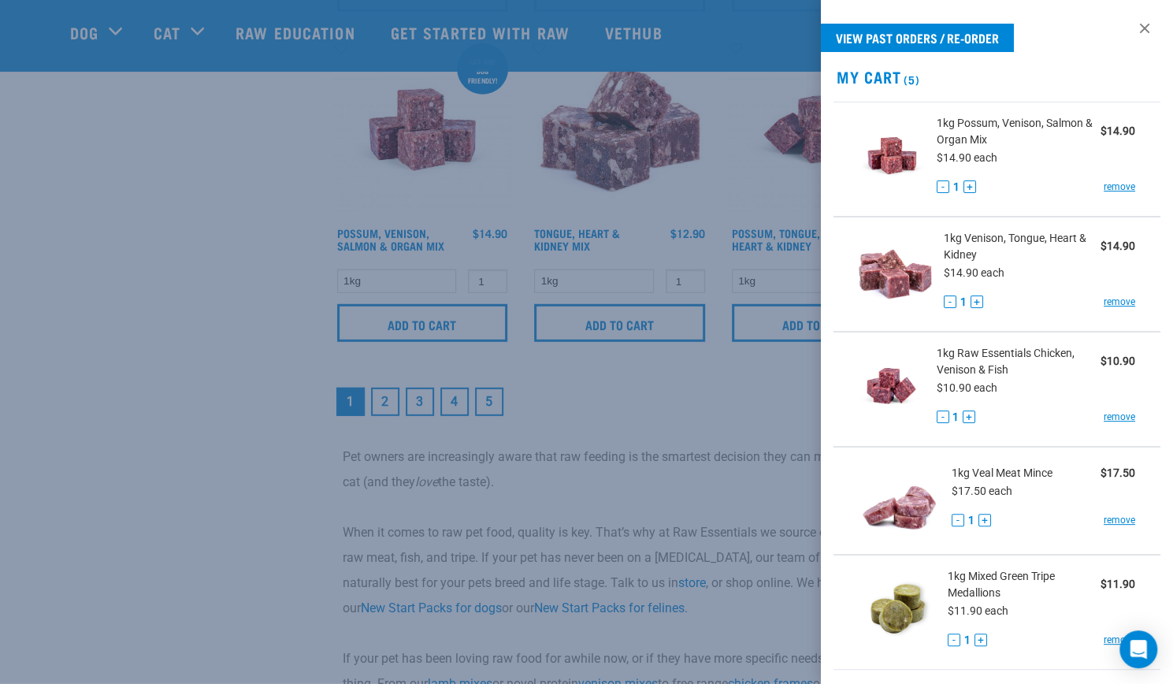
click at [703, 454] on div at bounding box center [586, 342] width 1173 height 684
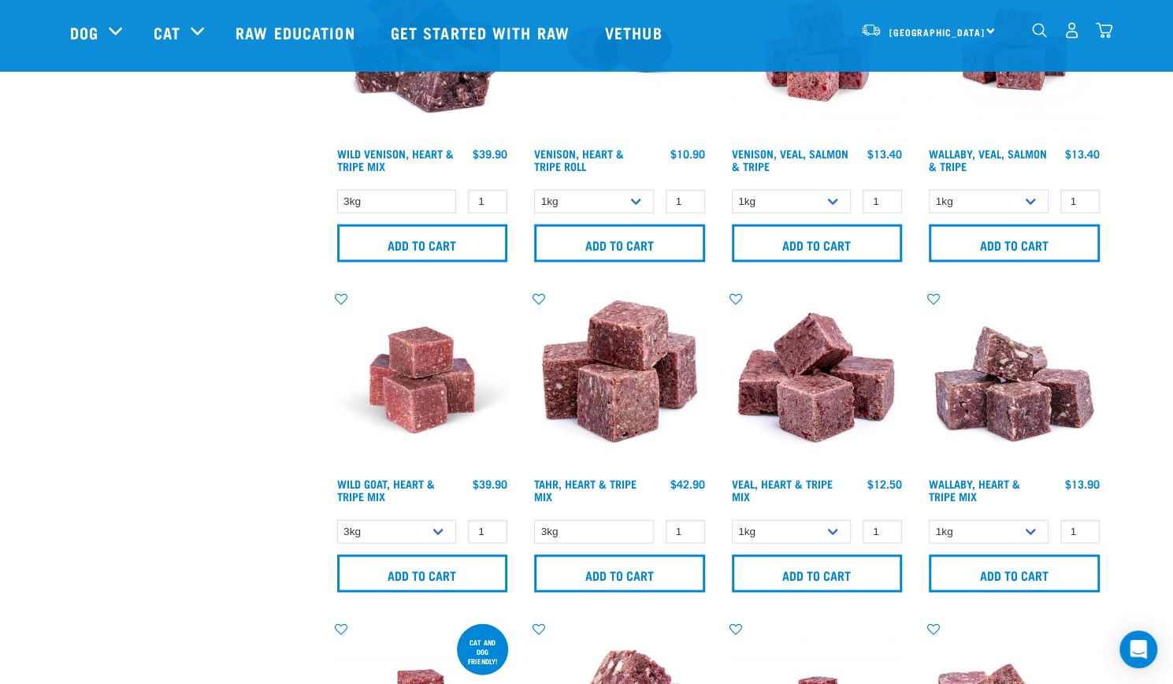
scroll to position [1809, 0]
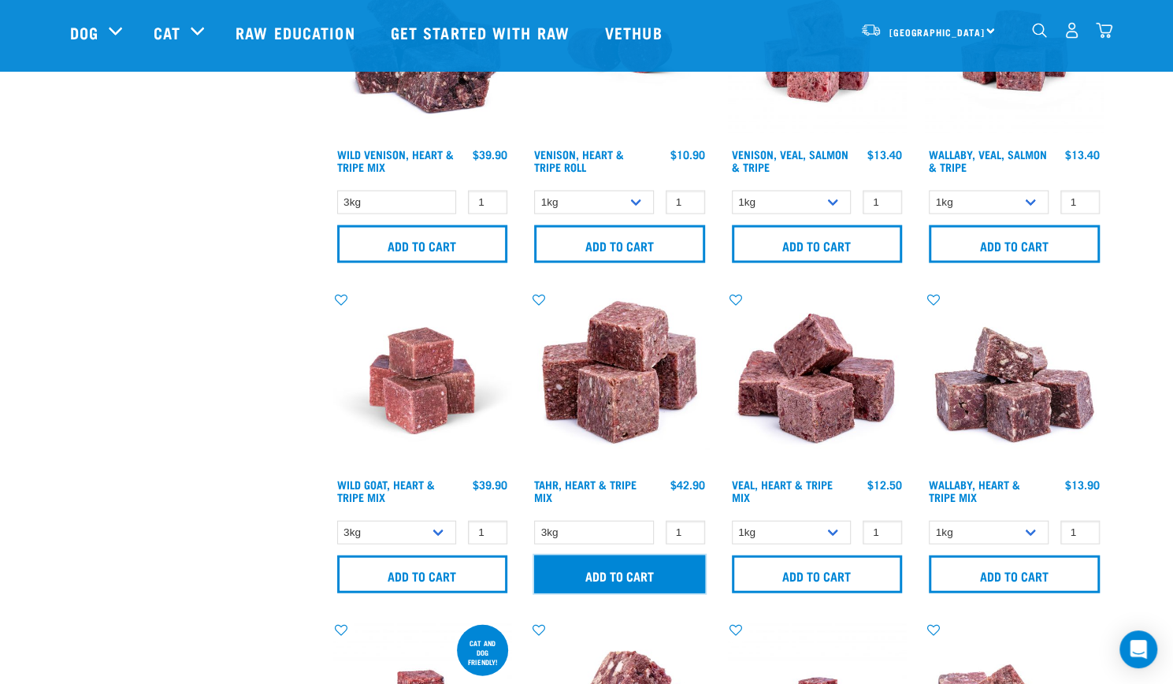
click at [618, 571] on input "Add to cart" at bounding box center [619, 574] width 171 height 38
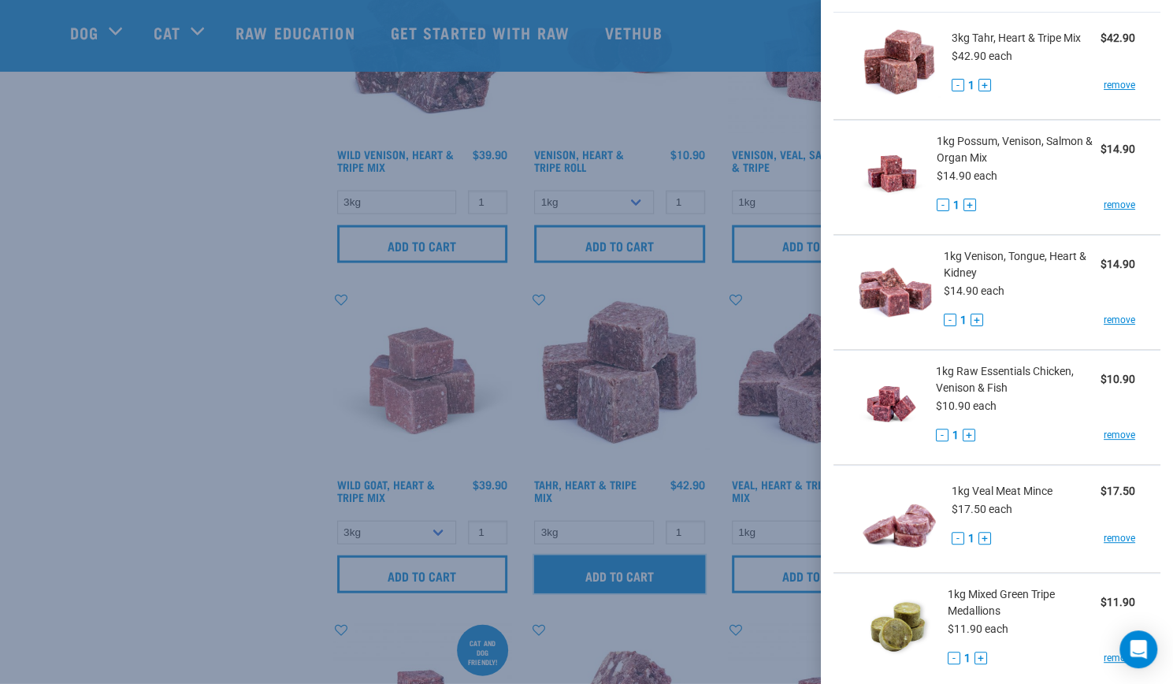
scroll to position [0, 0]
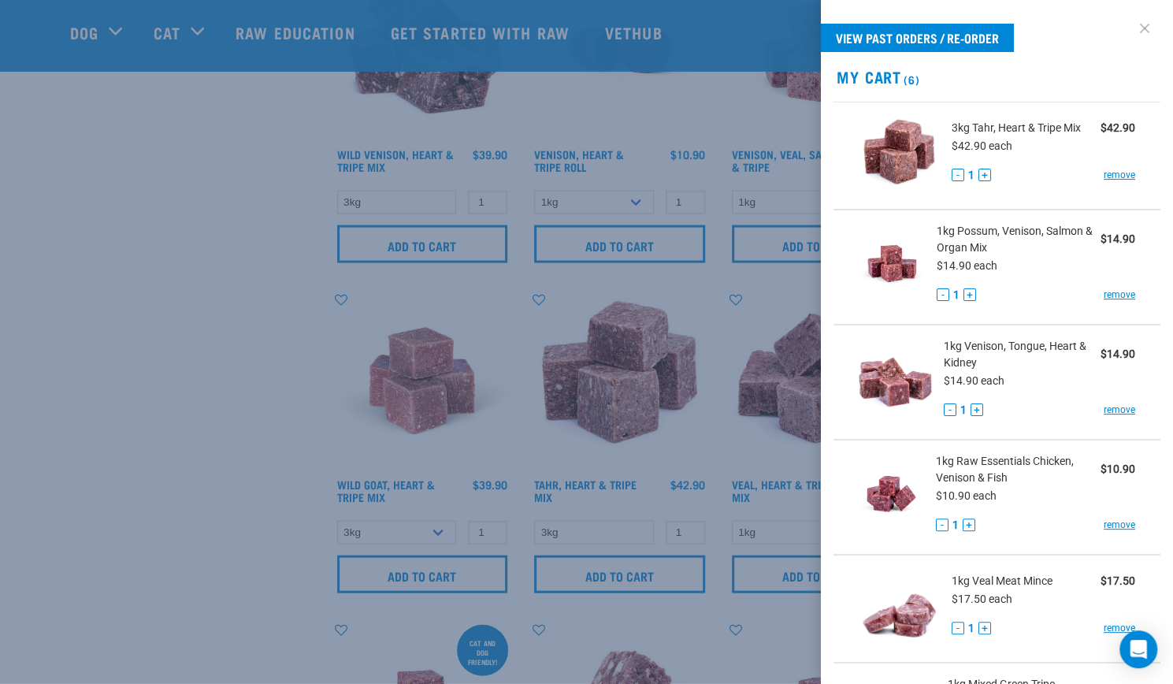
click at [1133, 28] on link at bounding box center [1144, 28] width 25 height 25
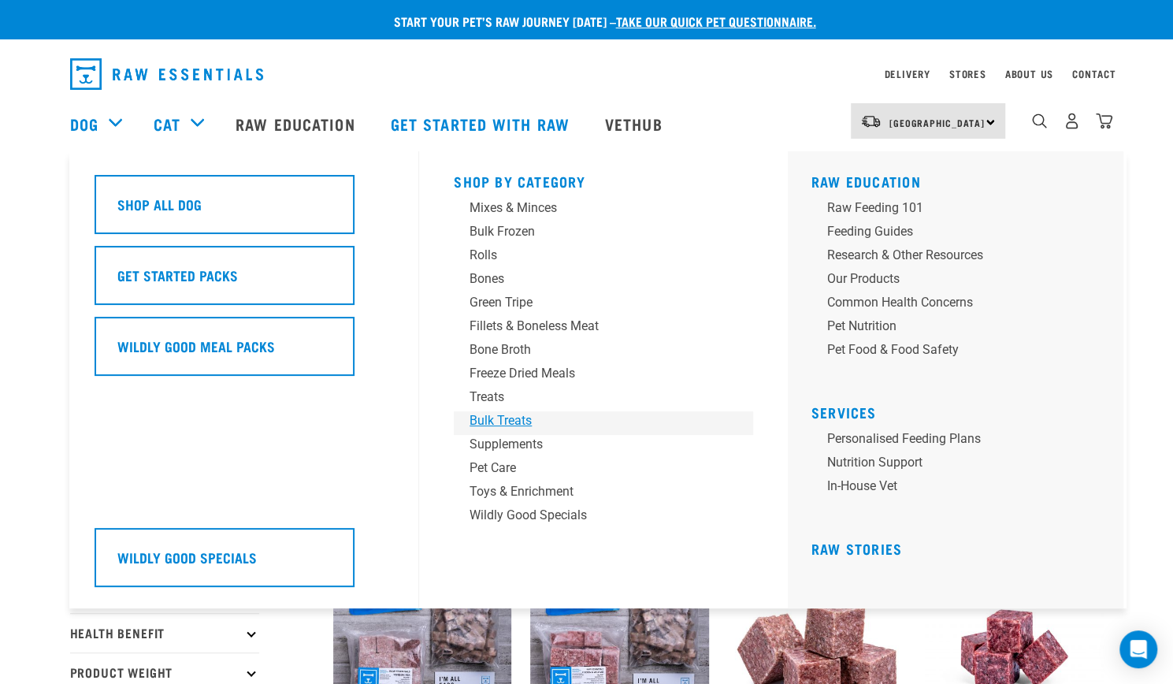
click at [496, 417] on div "Bulk Treats" at bounding box center [592, 420] width 246 height 19
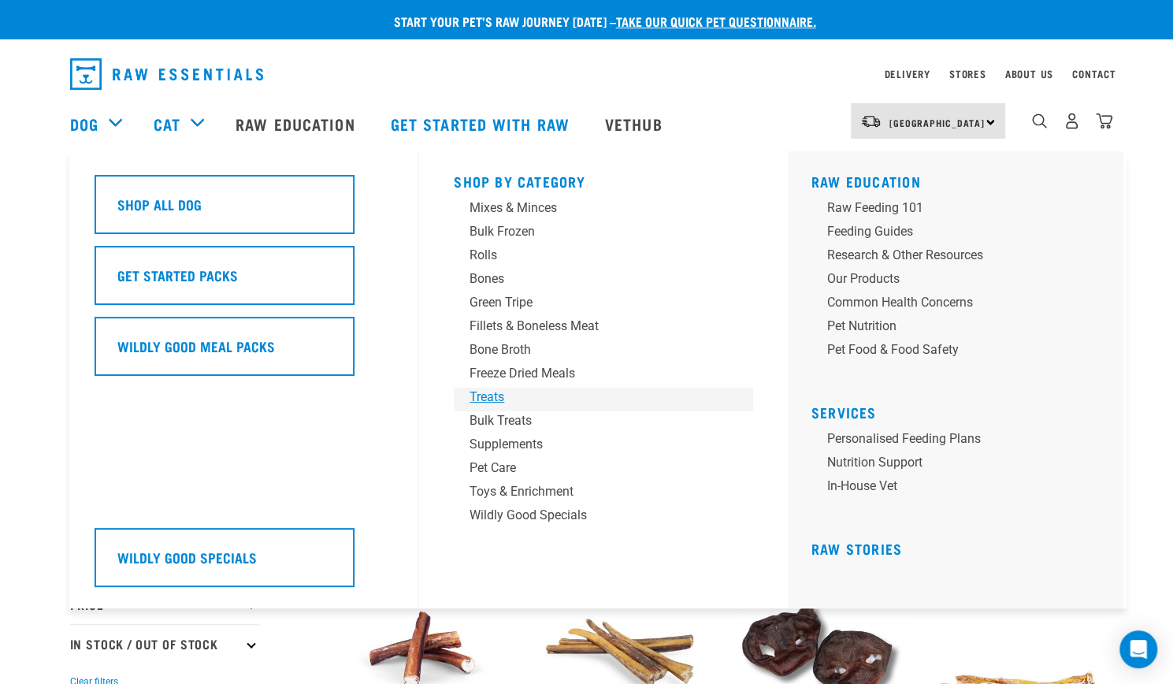
click at [495, 395] on div "Treats" at bounding box center [592, 397] width 246 height 19
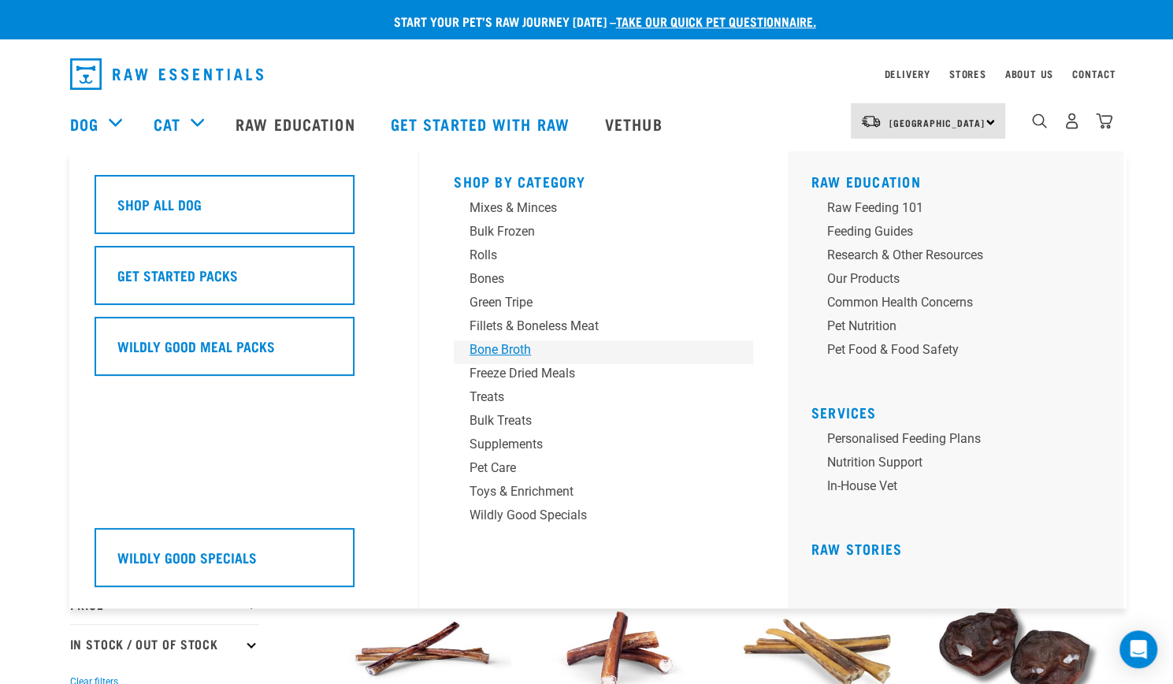
click at [513, 350] on div "Bone Broth" at bounding box center [592, 349] width 246 height 19
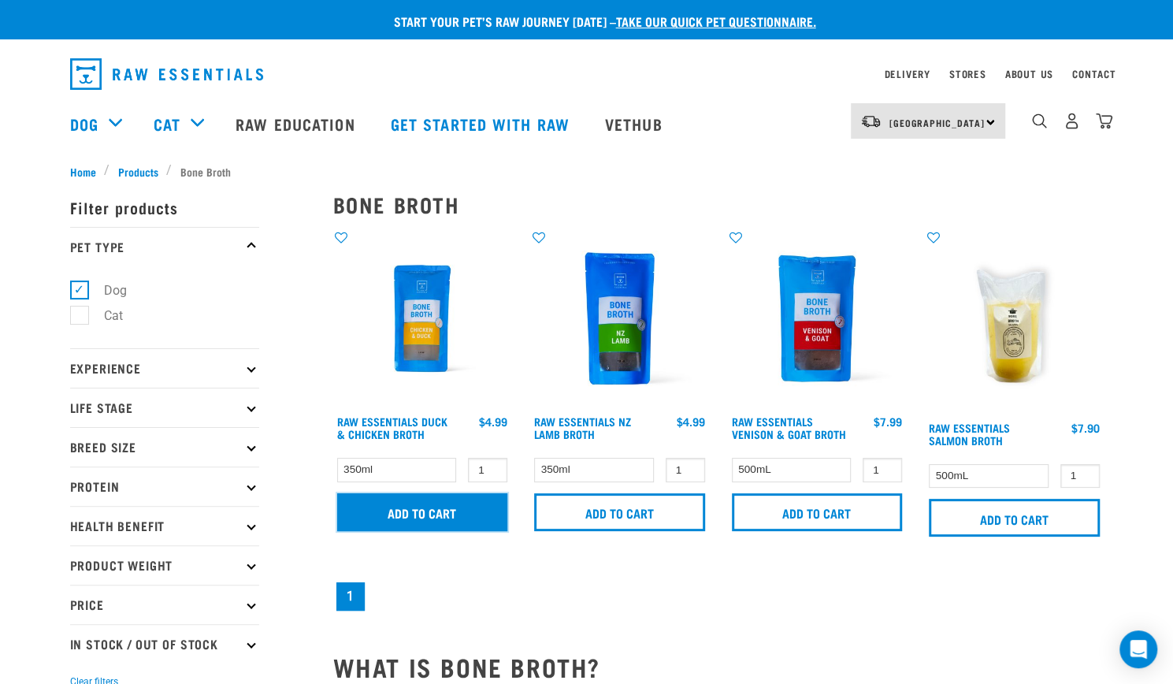
click at [469, 502] on input "Add to cart" at bounding box center [422, 512] width 171 height 38
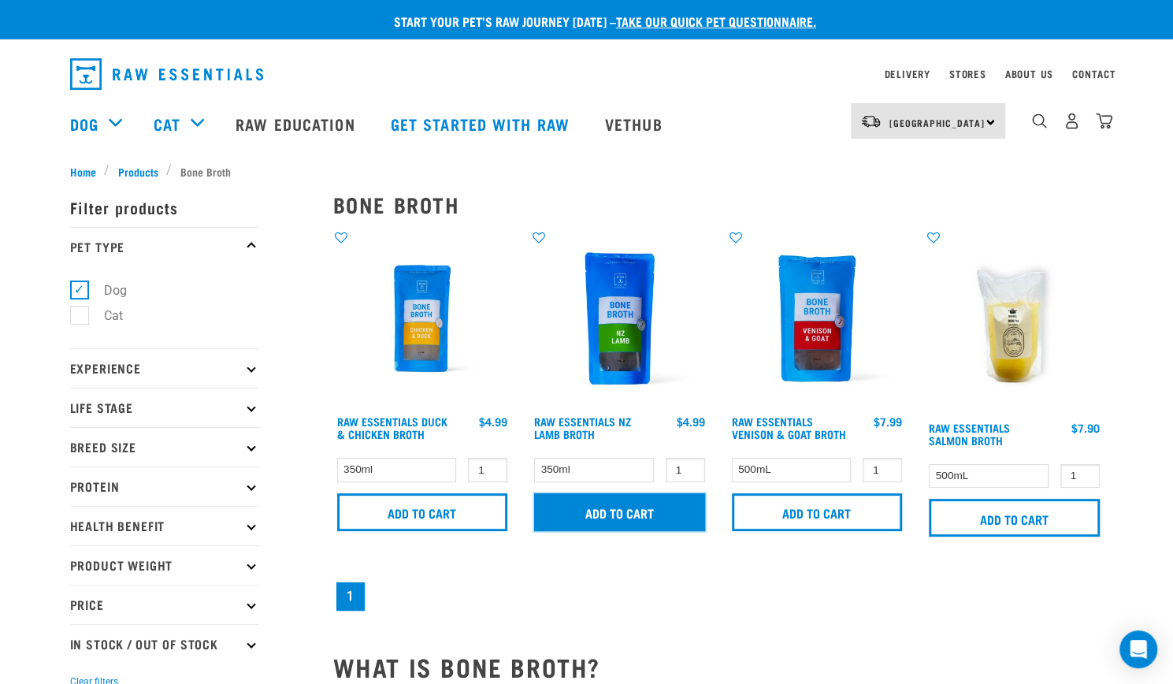
click at [645, 521] on input "Add to cart" at bounding box center [619, 512] width 171 height 38
click at [677, 570] on div "Raw Essentials Duck & Chicken Broth 1 0 100 Add to cart 1 0 1" at bounding box center [718, 422] width 789 height 404
click at [646, 509] on input "Add to cart" at bounding box center [619, 512] width 171 height 38
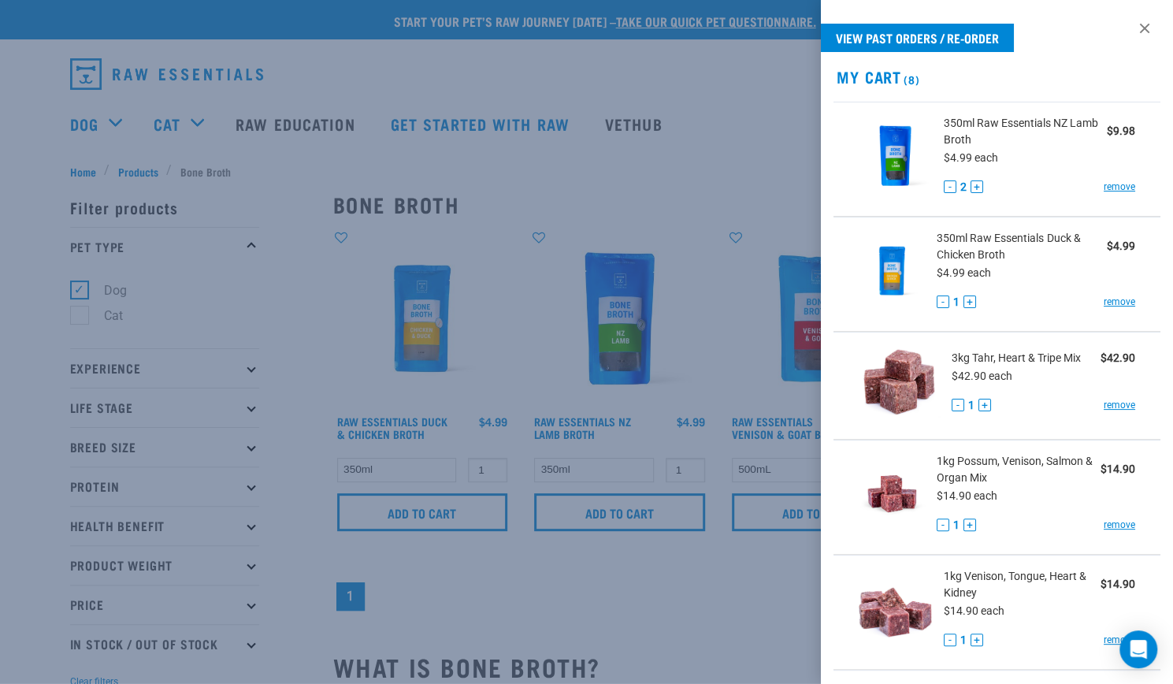
click at [606, 141] on div at bounding box center [586, 342] width 1173 height 684
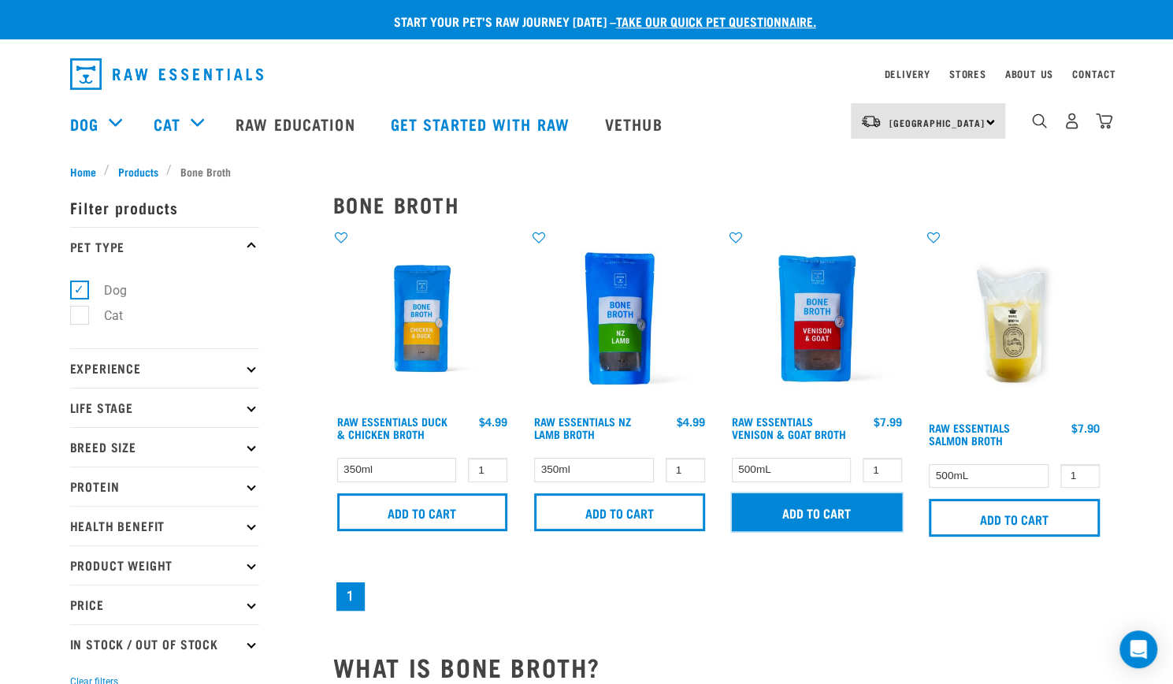
click at [798, 500] on input "Add to cart" at bounding box center [817, 512] width 171 height 38
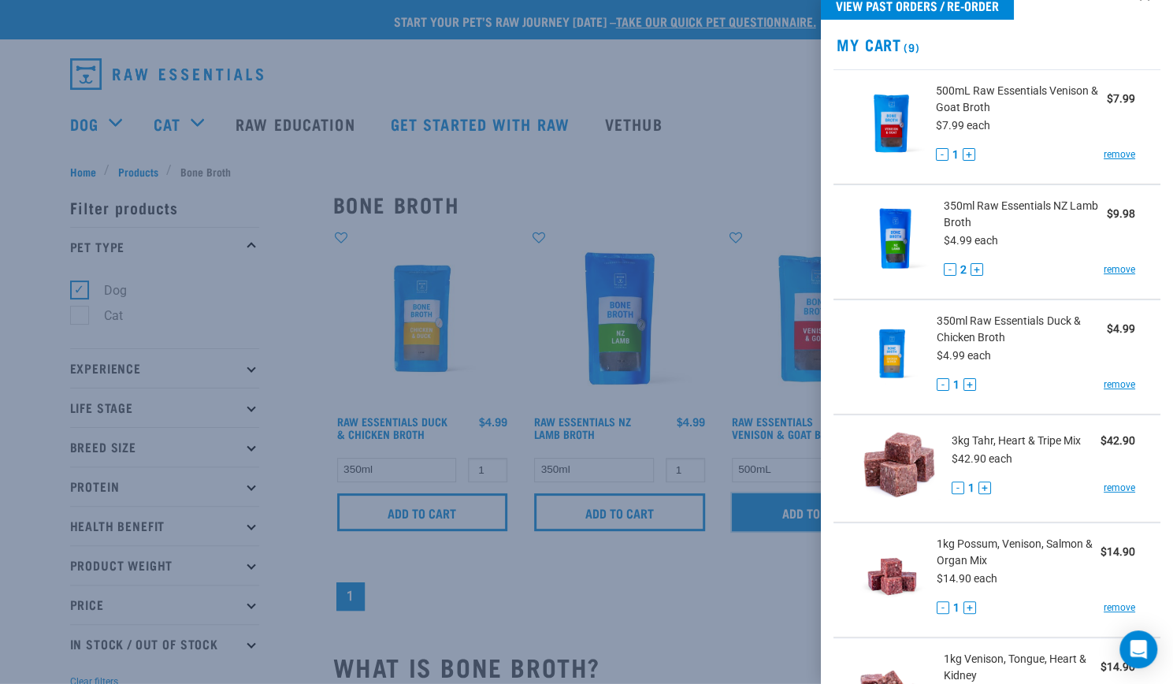
scroll to position [15, 0]
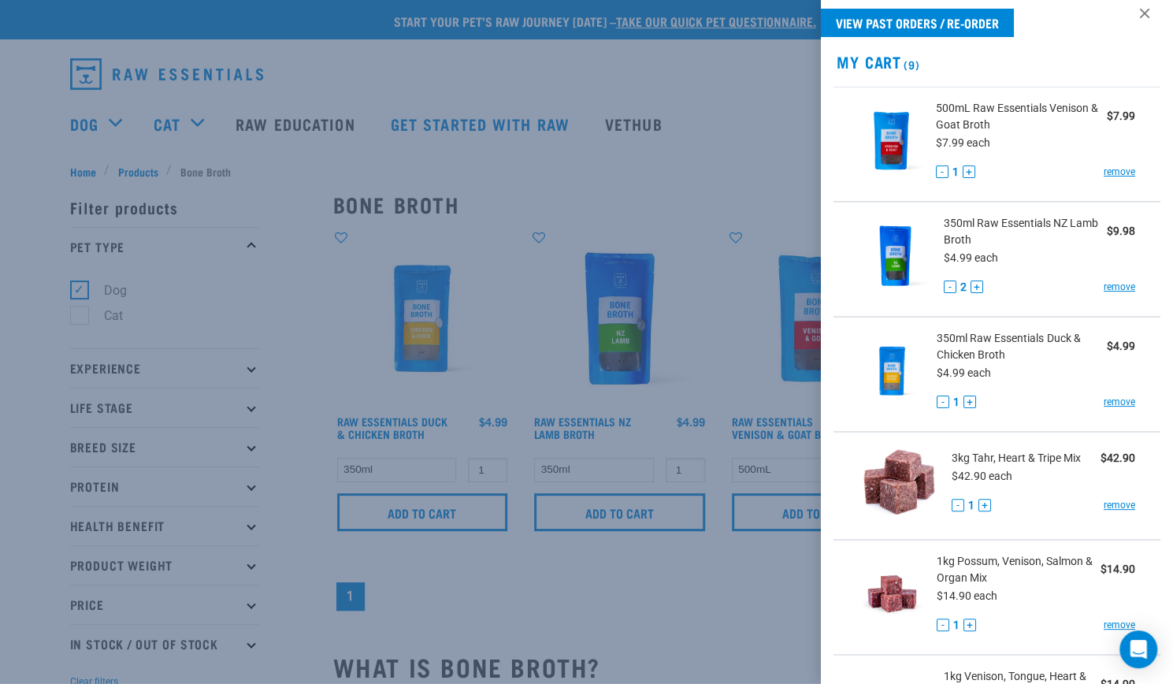
click at [632, 614] on div at bounding box center [586, 342] width 1173 height 684
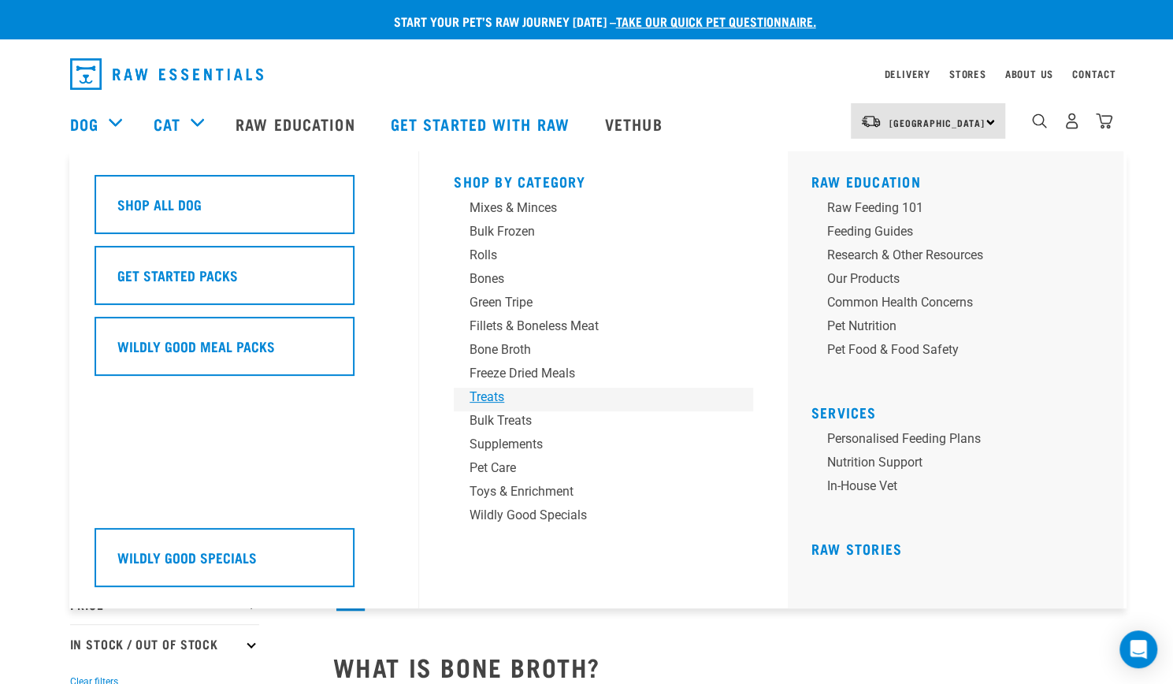
click at [501, 398] on div "Treats" at bounding box center [592, 397] width 246 height 19
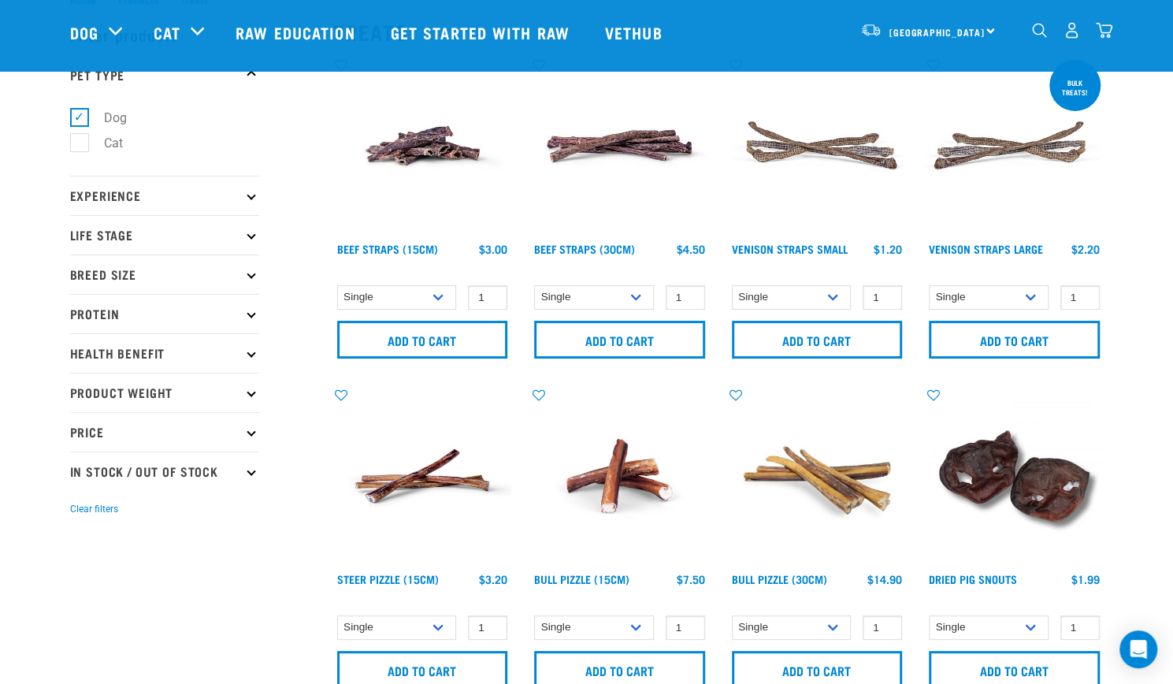
scroll to position [55, 0]
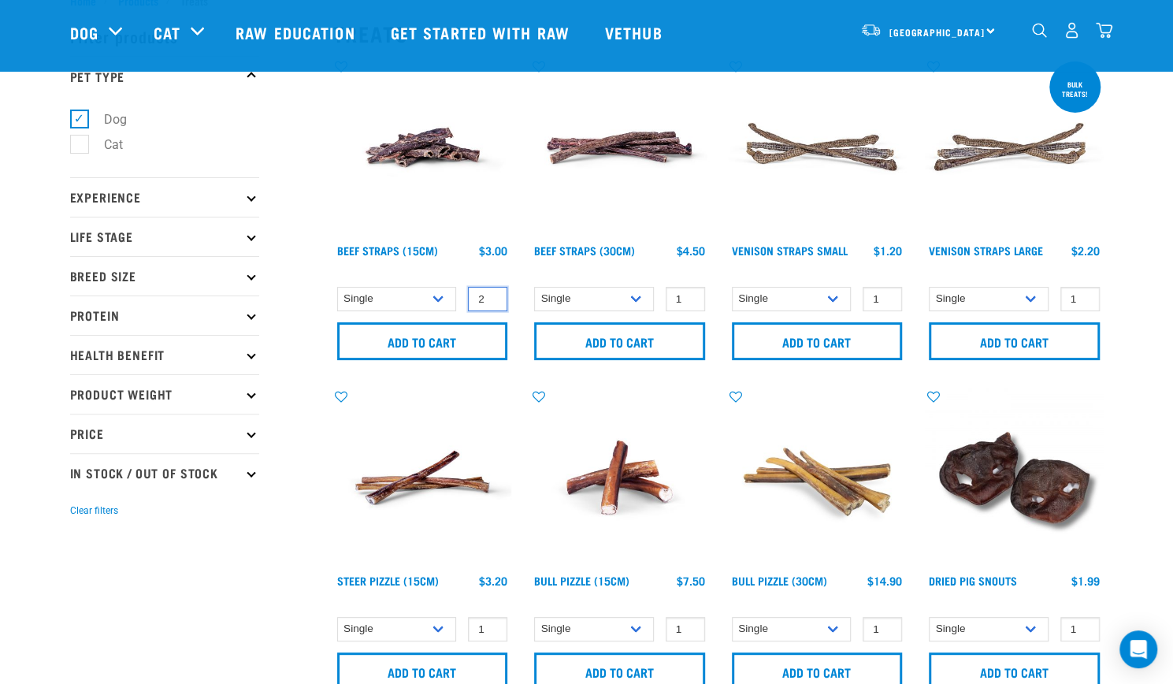
click at [491, 296] on input "2" at bounding box center [487, 299] width 39 height 24
click at [491, 296] on input "3" at bounding box center [487, 299] width 39 height 24
click at [491, 296] on input "4" at bounding box center [487, 299] width 39 height 24
type input "5"
click at [491, 296] on input "5" at bounding box center [487, 299] width 39 height 24
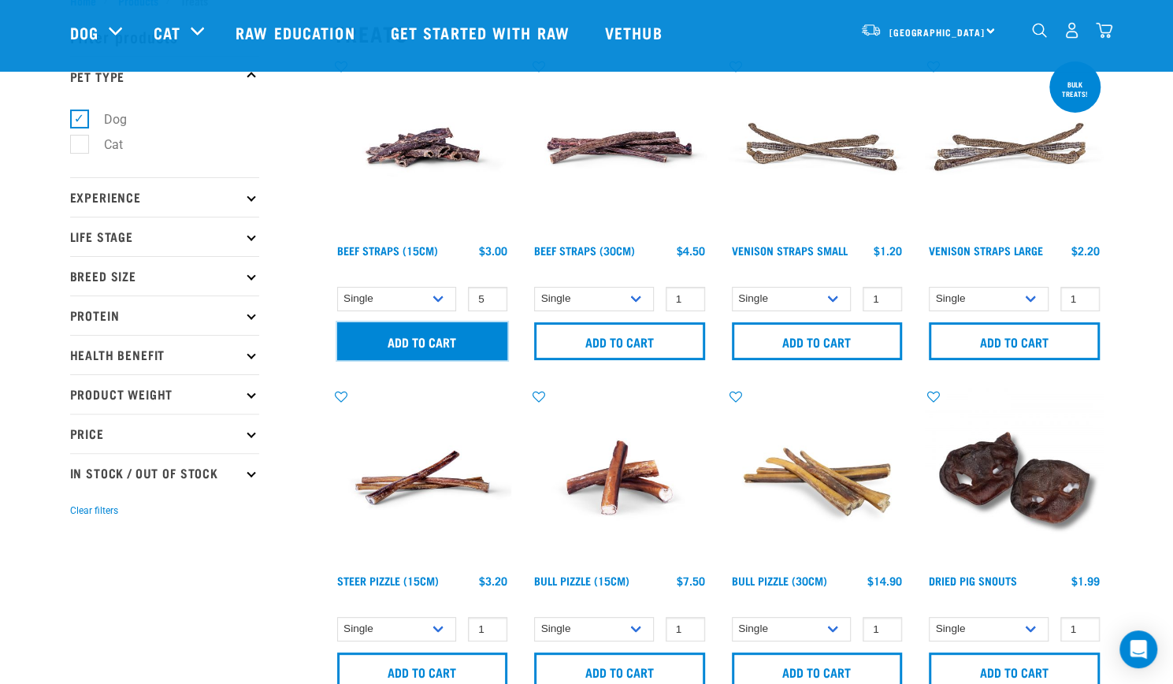
click at [386, 349] on input "Add to cart" at bounding box center [422, 341] width 171 height 38
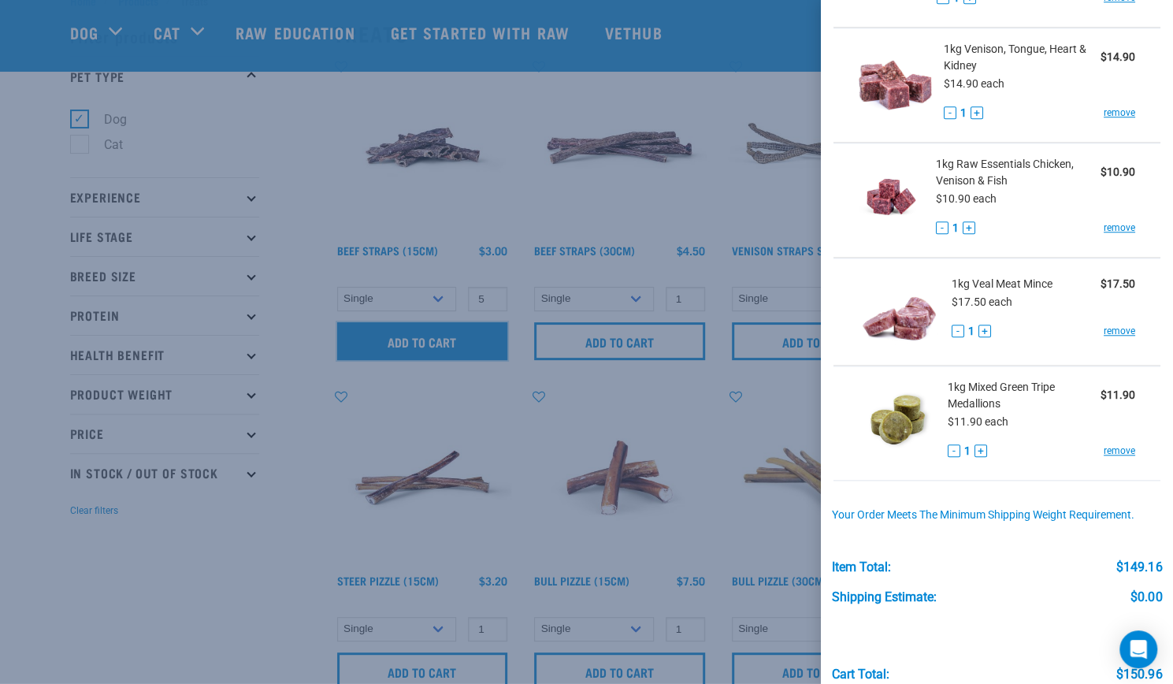
scroll to position [821, 0]
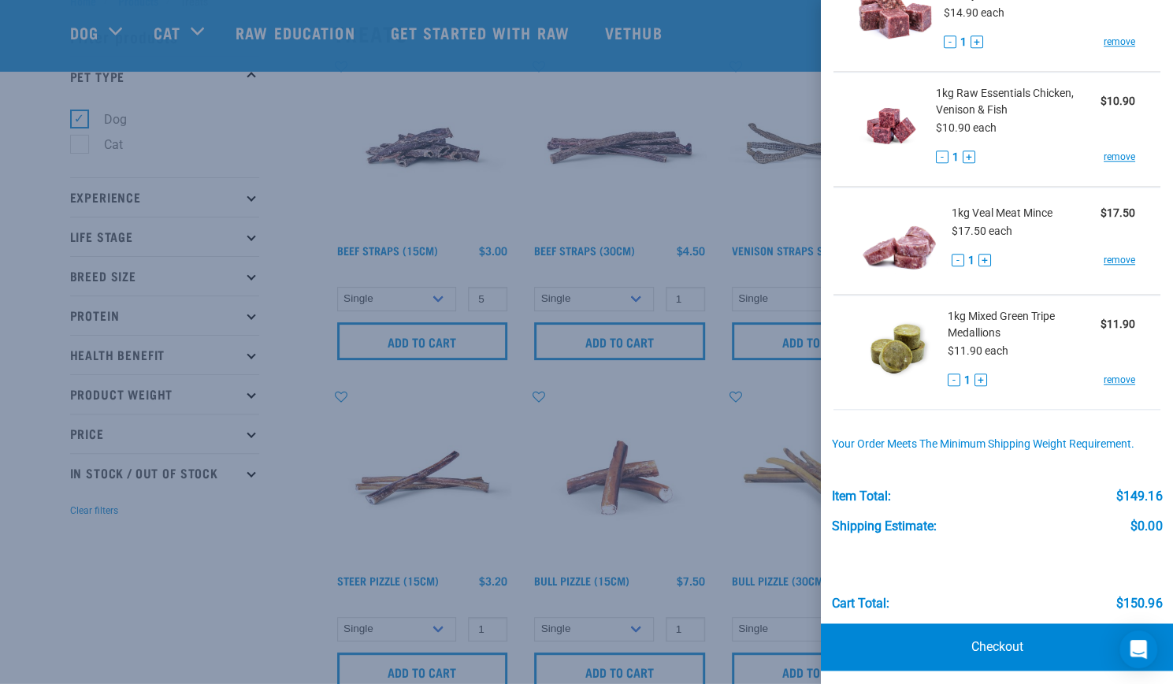
click at [626, 407] on div at bounding box center [586, 342] width 1173 height 684
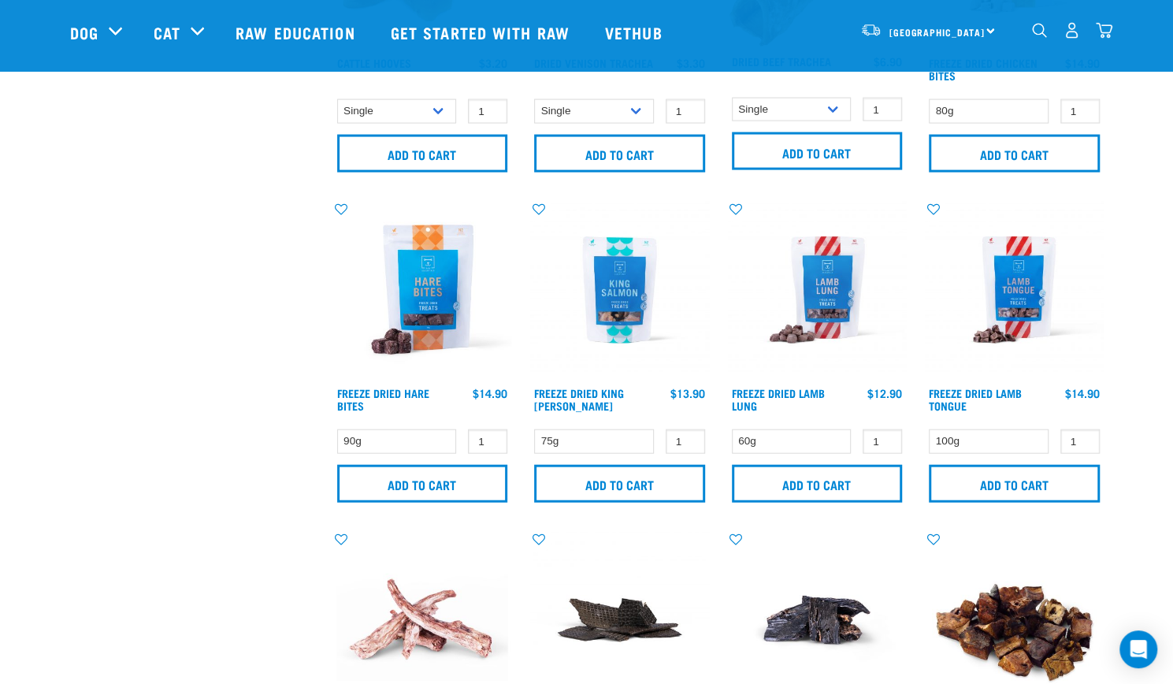
scroll to position [1842, 0]
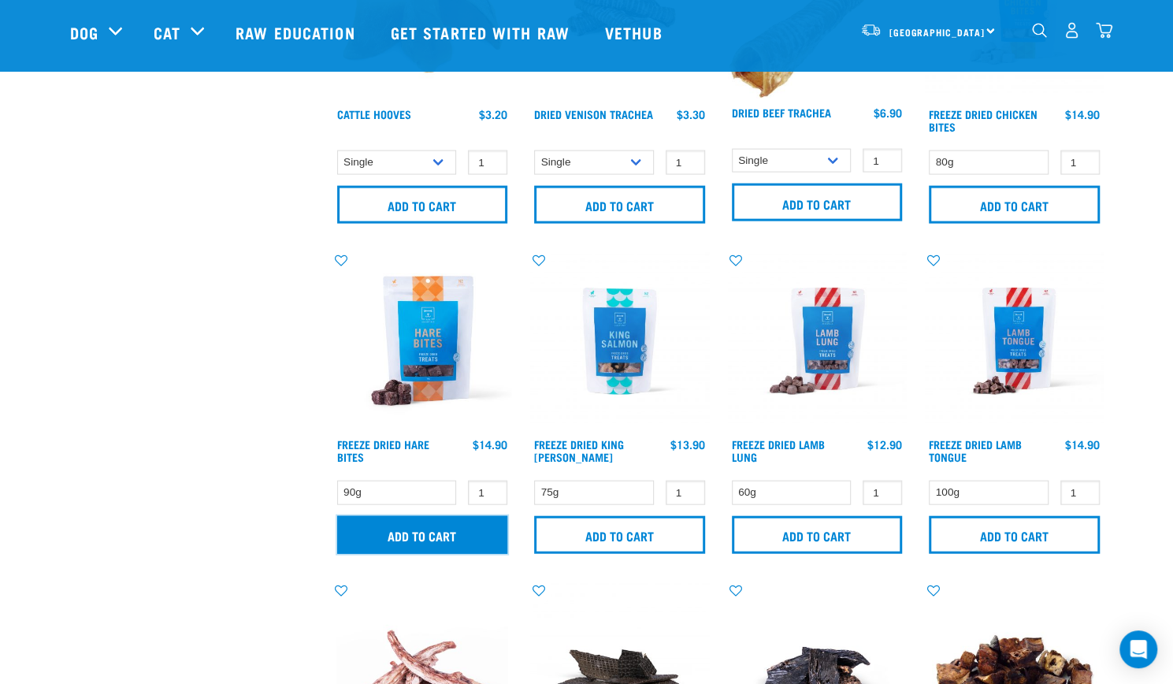
click at [446, 540] on input "Add to cart" at bounding box center [422, 535] width 171 height 38
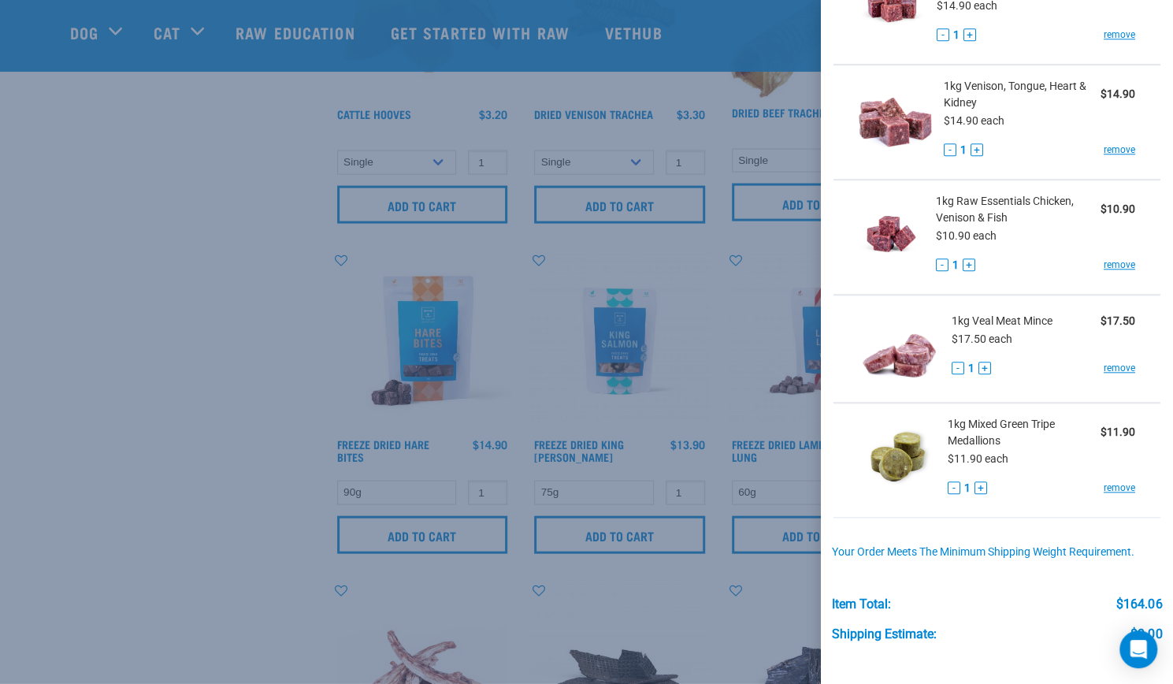
click at [552, 399] on div at bounding box center [586, 342] width 1173 height 684
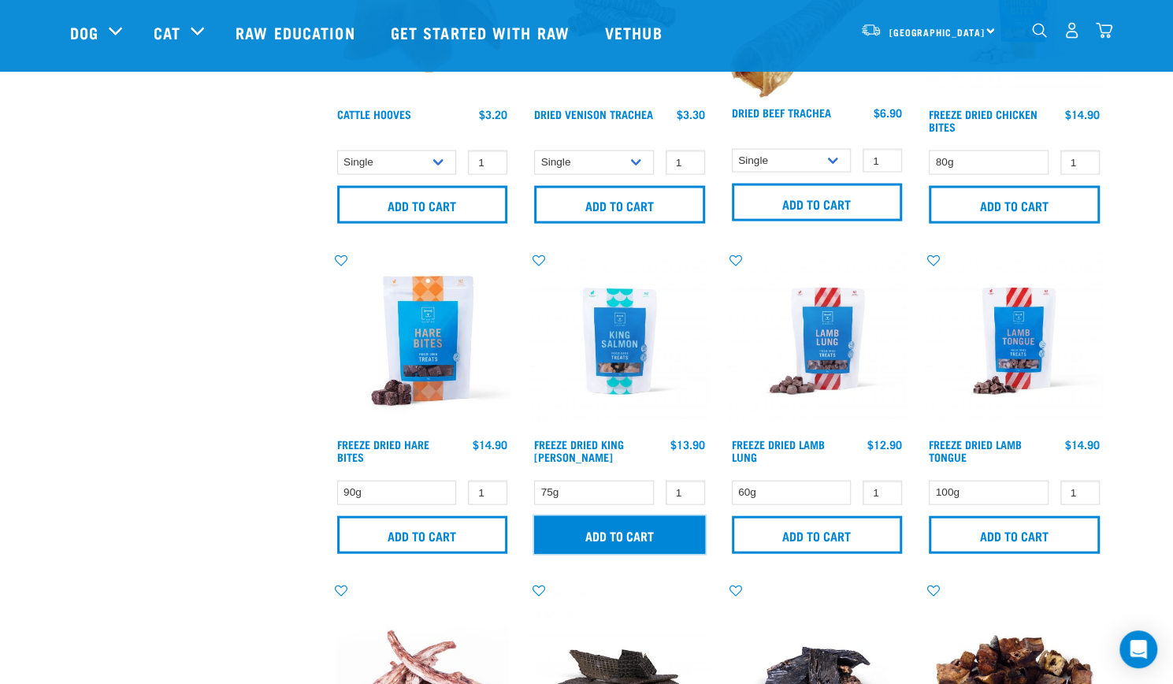
click at [632, 532] on input "Add to cart" at bounding box center [619, 535] width 171 height 38
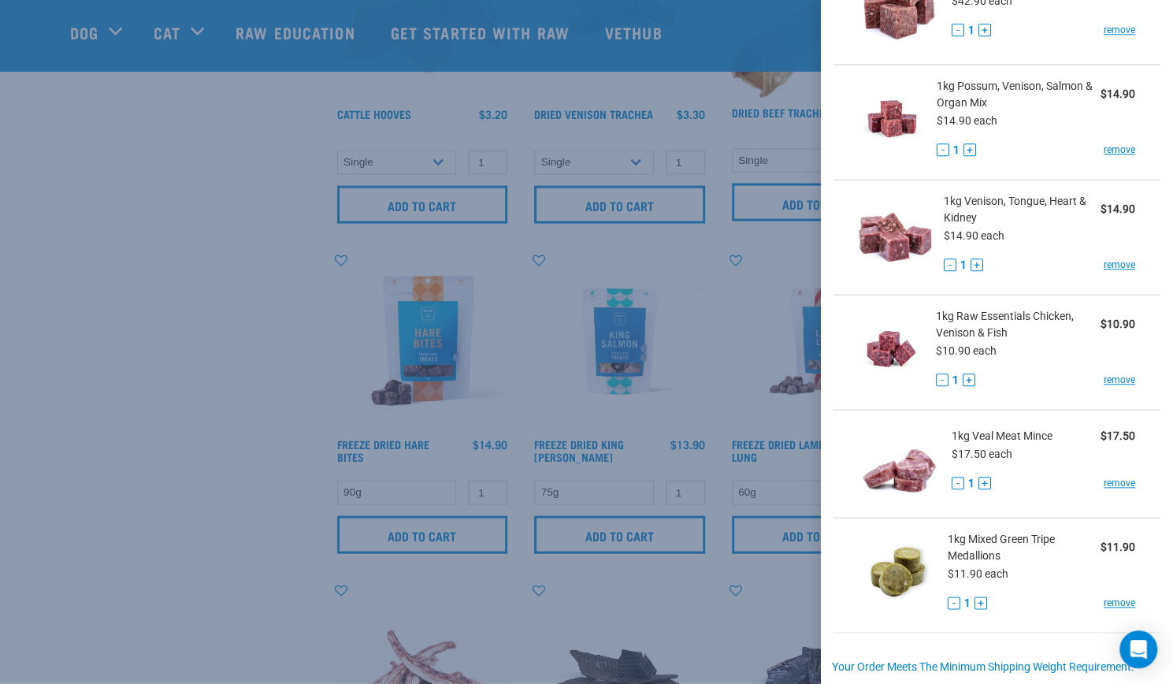
click at [641, 339] on div at bounding box center [586, 342] width 1173 height 684
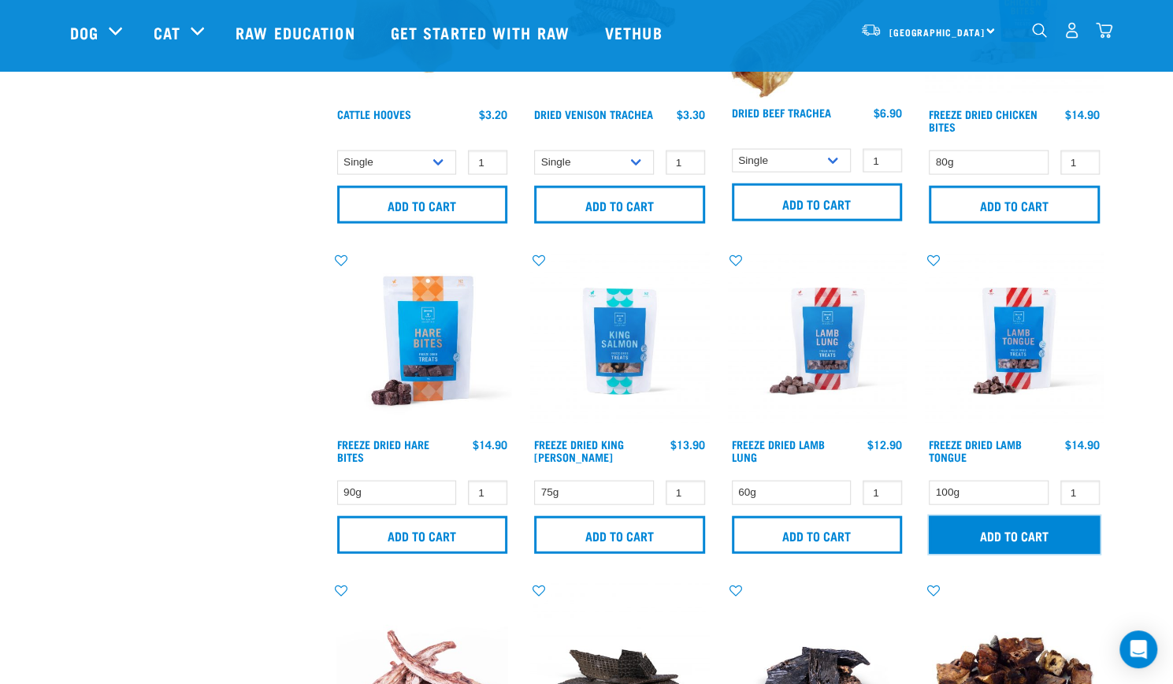
click at [968, 542] on input "Add to cart" at bounding box center [1014, 535] width 171 height 38
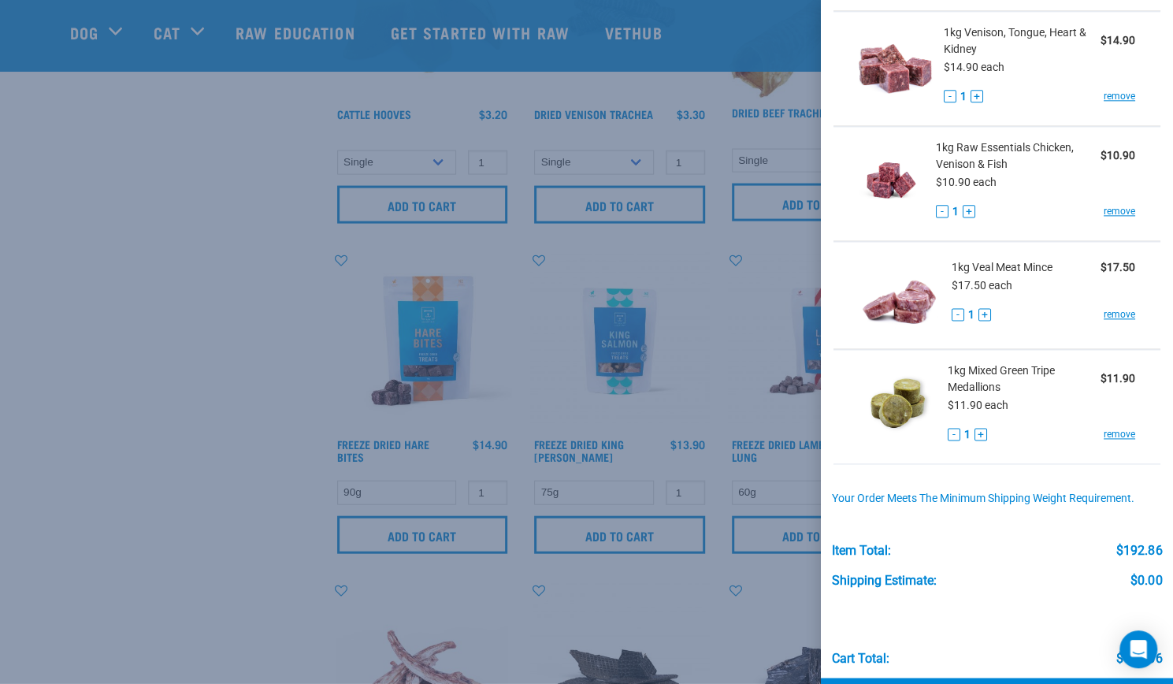
scroll to position [1157, 0]
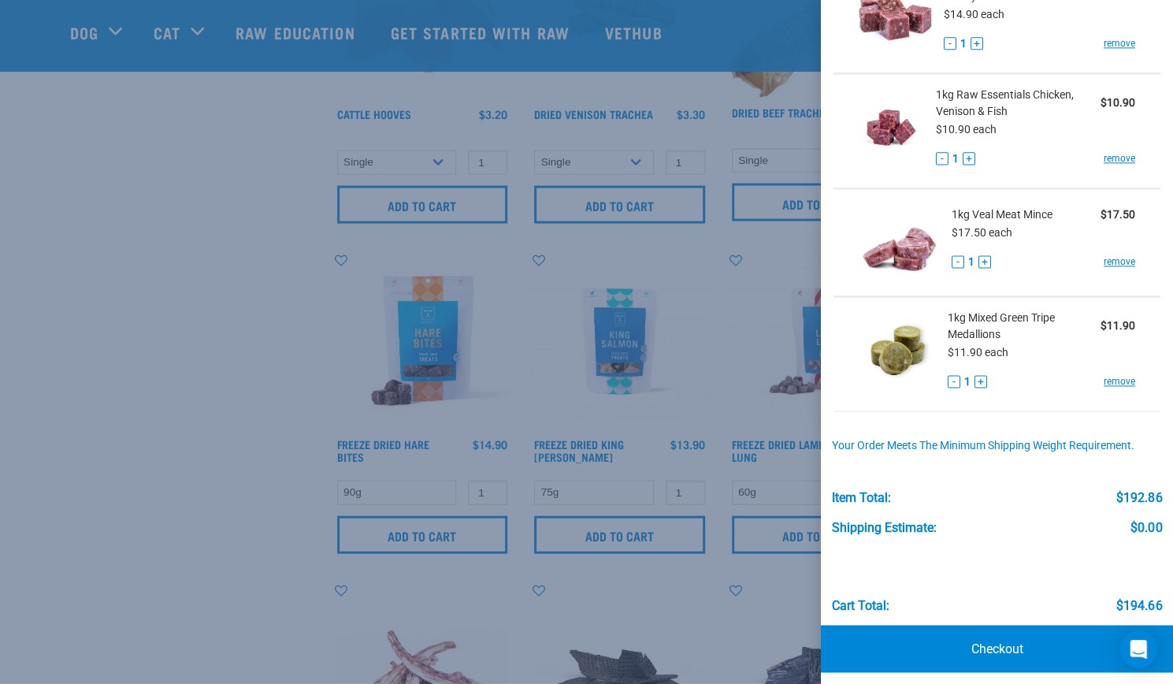
click at [744, 355] on div at bounding box center [586, 342] width 1173 height 684
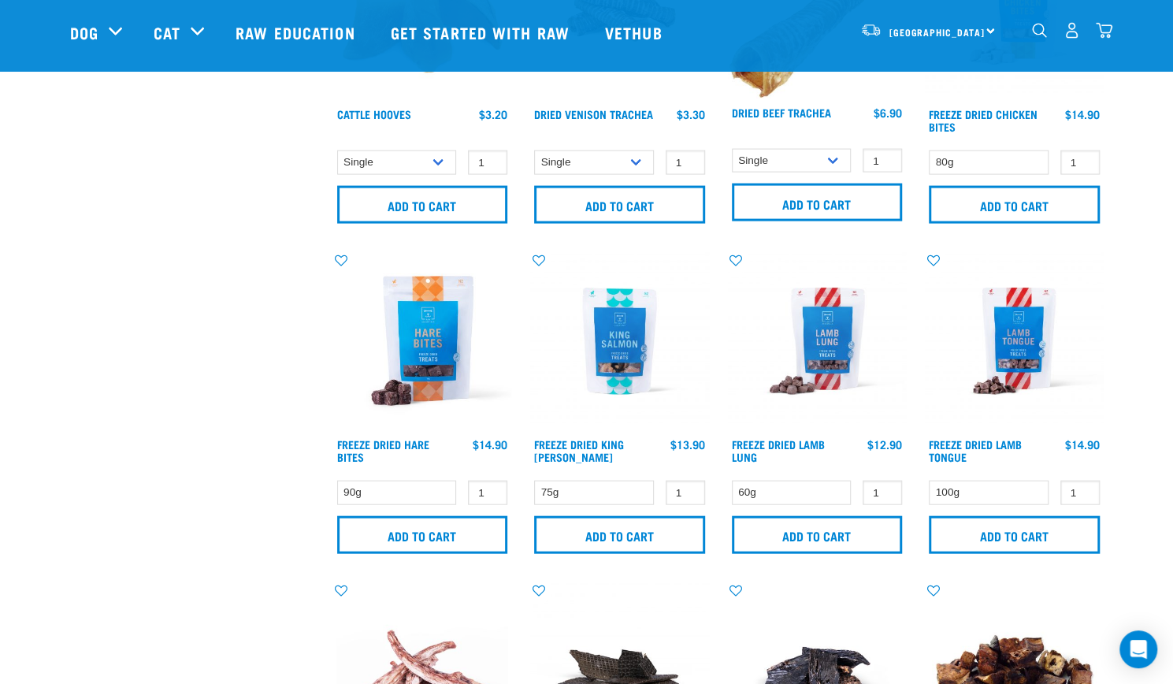
click at [1105, 39] on img "dropdown navigation" at bounding box center [1104, 30] width 17 height 17
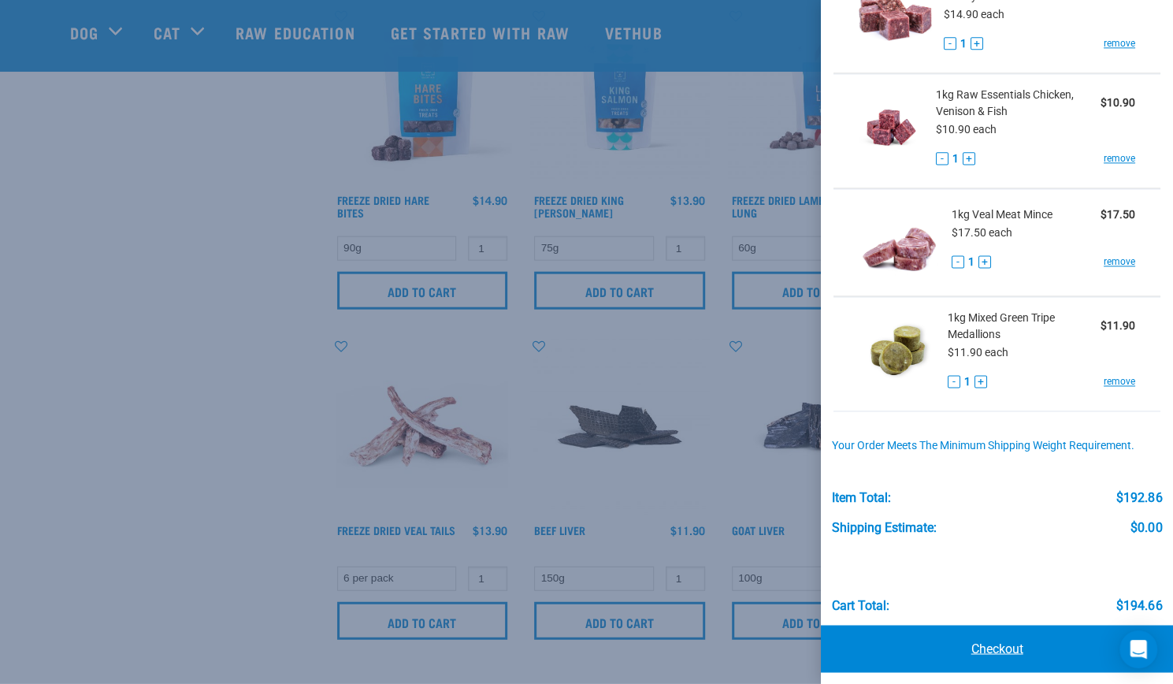
click at [1000, 642] on link "Checkout" at bounding box center [997, 648] width 352 height 47
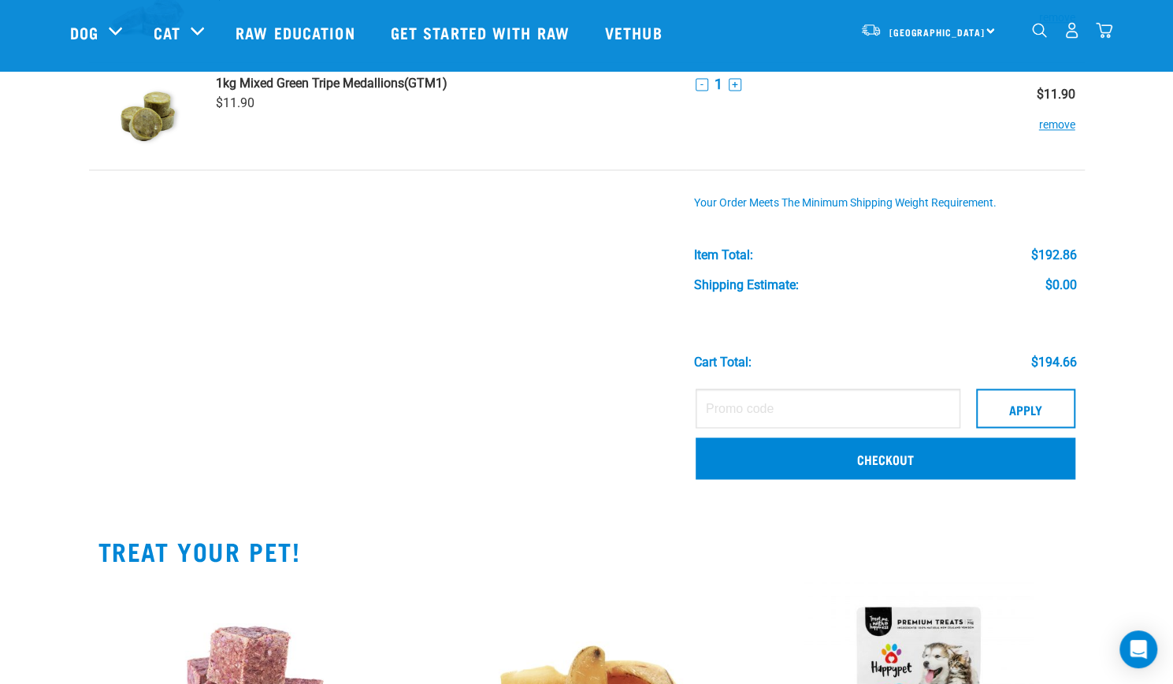
scroll to position [1362, 0]
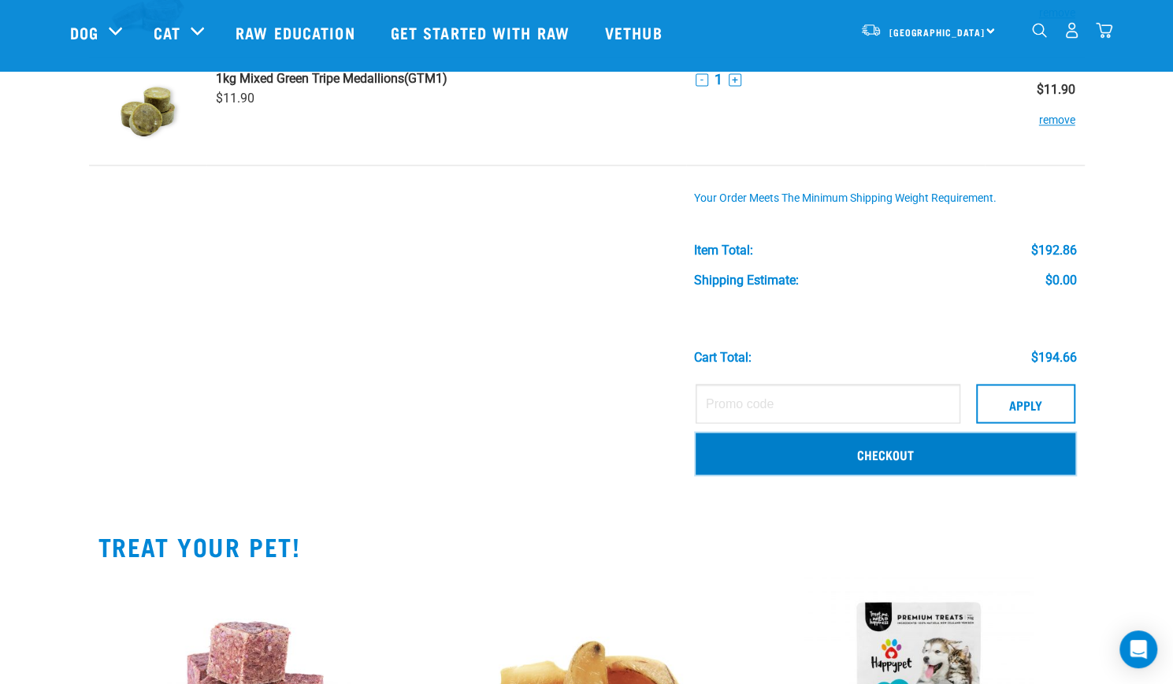
click at [887, 453] on link "Checkout" at bounding box center [885, 452] width 380 height 41
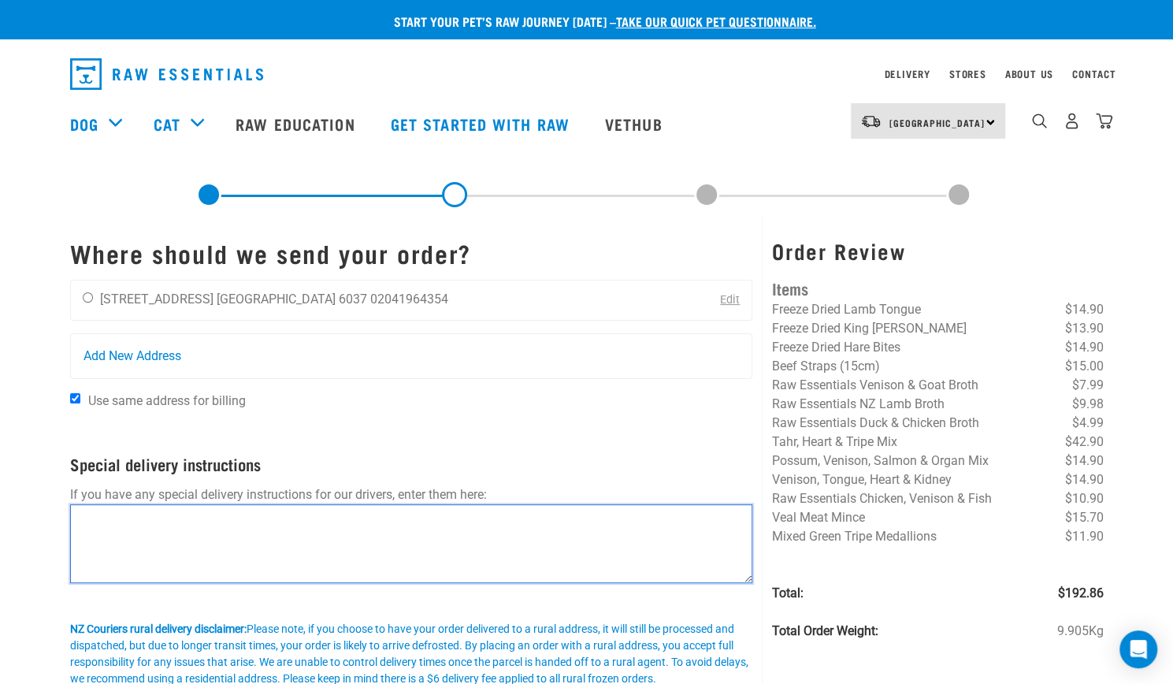
click at [592, 545] on textarea at bounding box center [411, 543] width 683 height 79
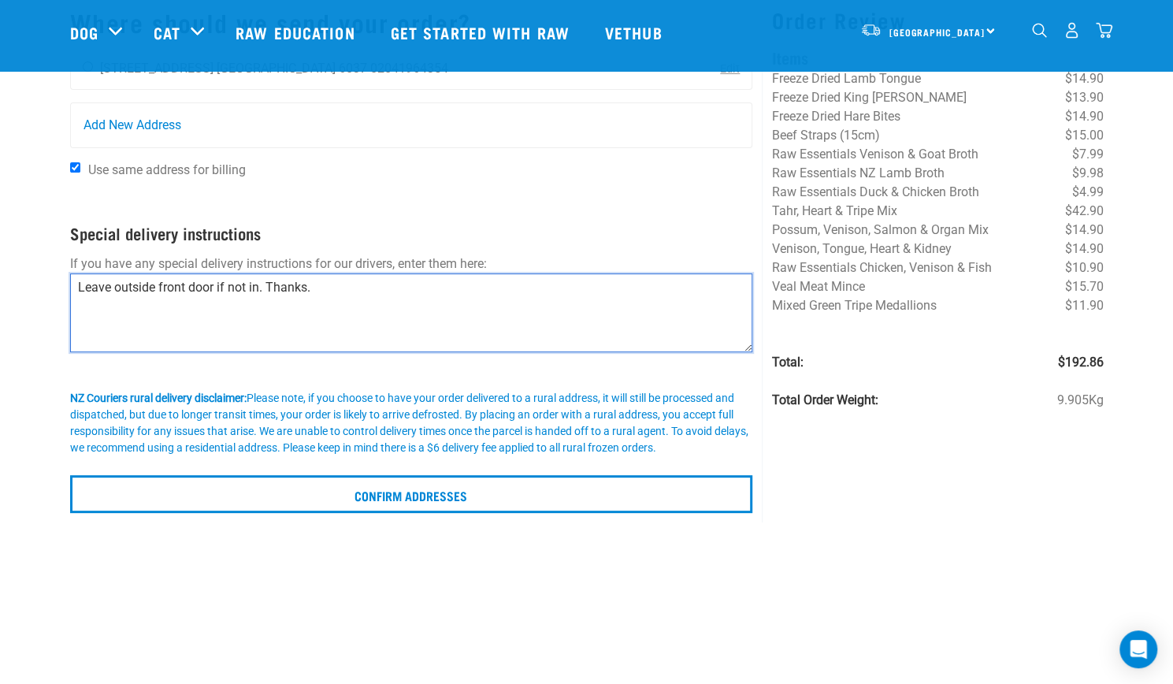
scroll to position [199, 0]
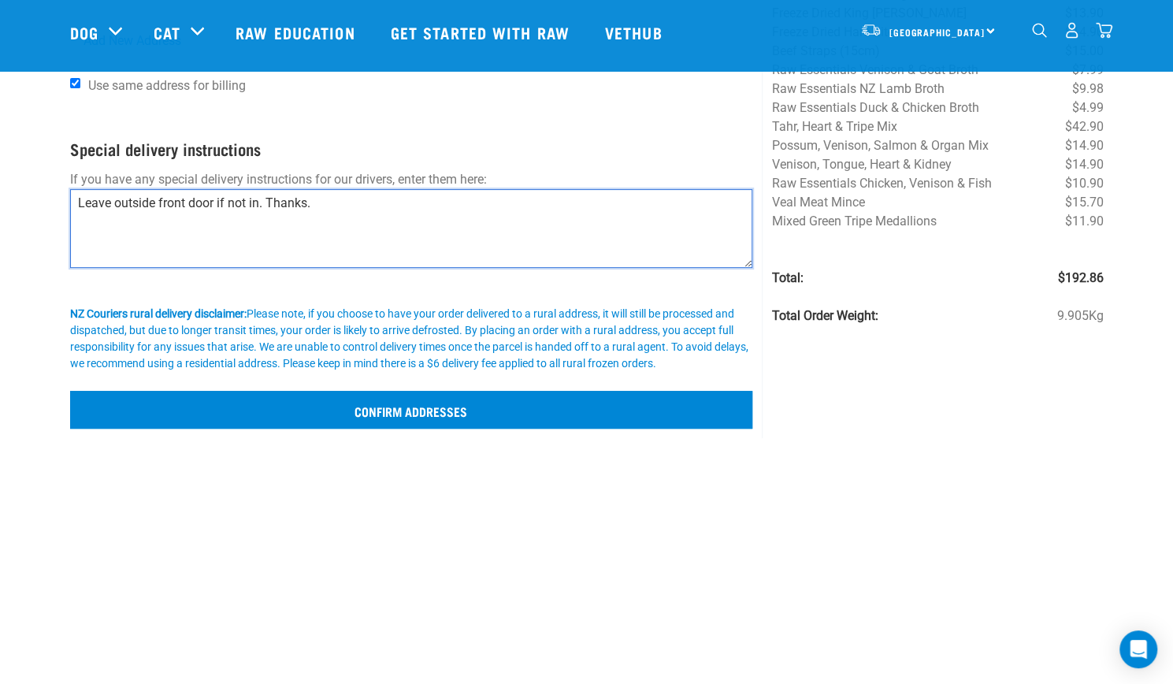
type textarea "Leave outside front door if not in. Thanks."
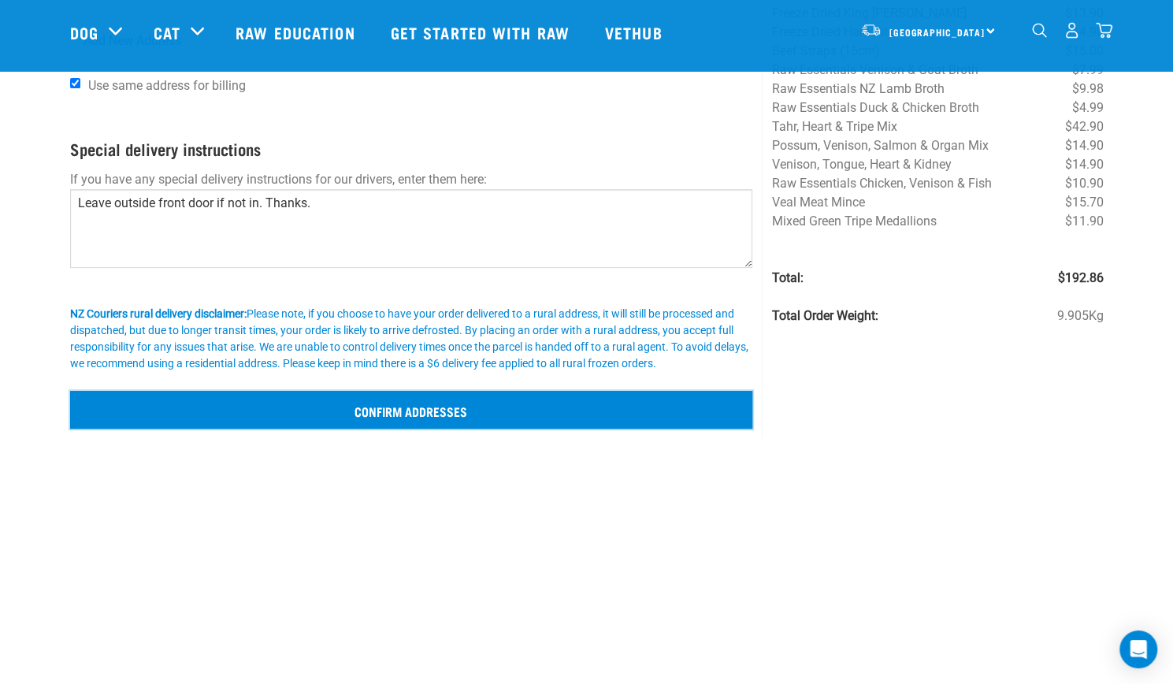
click at [429, 406] on input "Confirm addresses" at bounding box center [411, 410] width 683 height 38
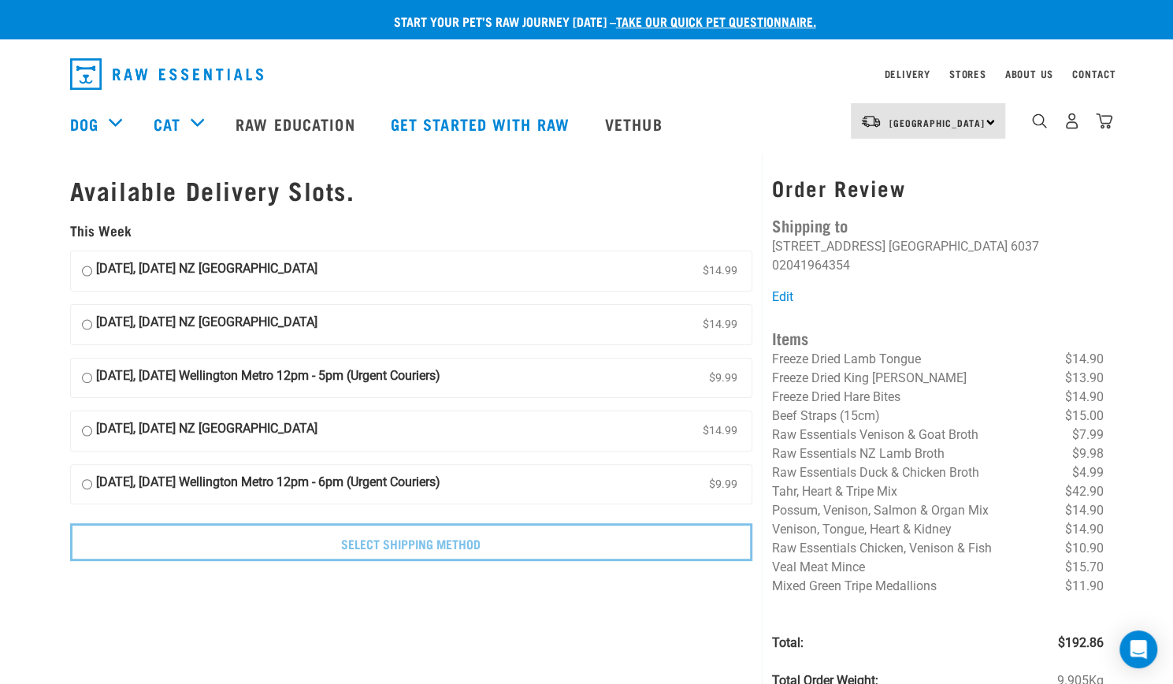
click at [83, 273] on input "02 September, Tuesday NZ Couriers North Island $14.99" at bounding box center [87, 271] width 10 height 24
radio input "true"
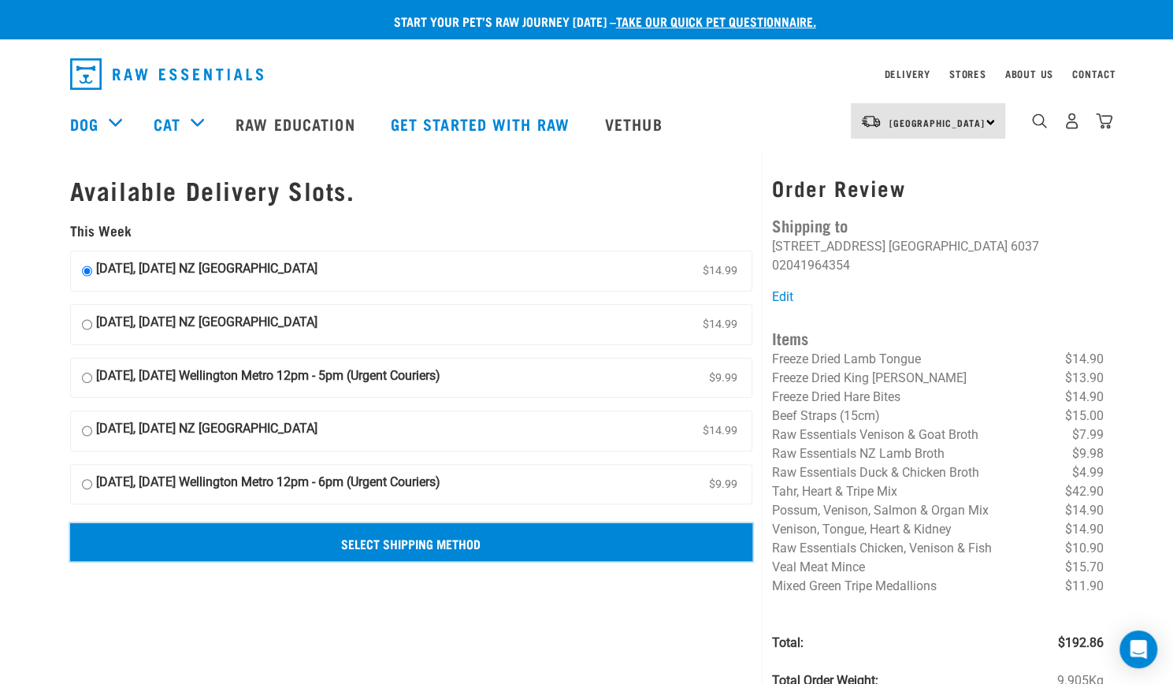
click at [515, 548] on input "Select Shipping Method" at bounding box center [411, 542] width 683 height 38
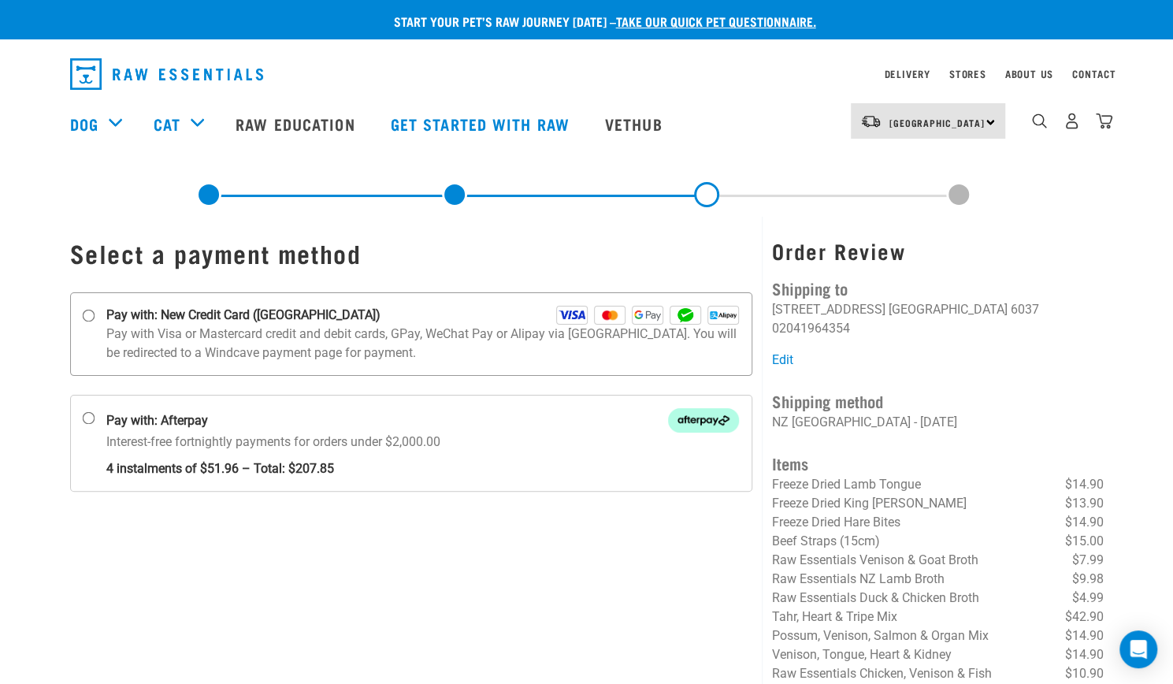
click at [87, 315] on input "Pay with: New Credit Card ([GEOGRAPHIC_DATA])" at bounding box center [88, 316] width 13 height 13
radio input "true"
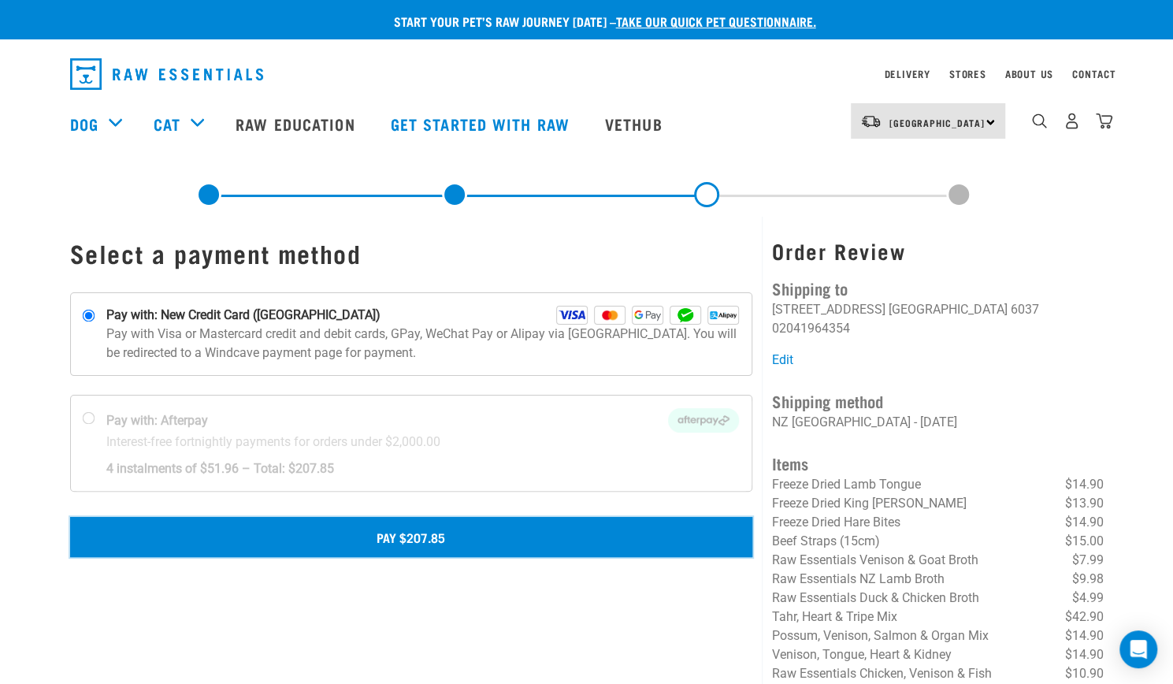
click at [371, 537] on button "Pay $207.85" at bounding box center [411, 536] width 683 height 39
